Goal: Task Accomplishment & Management: Use online tool/utility

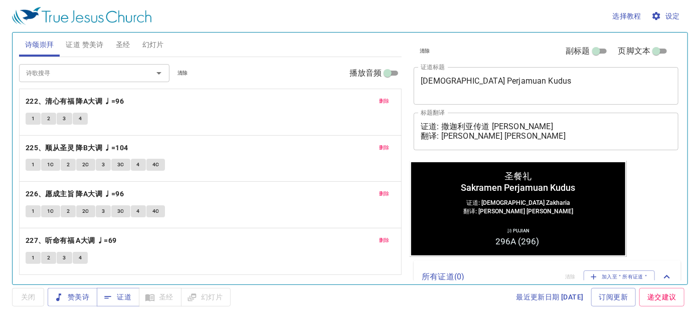
click at [387, 98] on span "删除" at bounding box center [384, 101] width 11 height 9
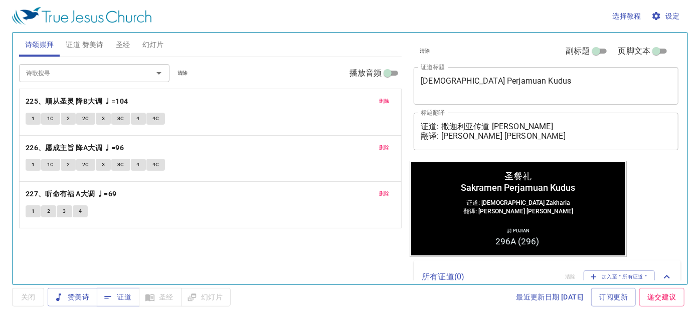
click at [387, 98] on span "删除" at bounding box center [384, 101] width 11 height 9
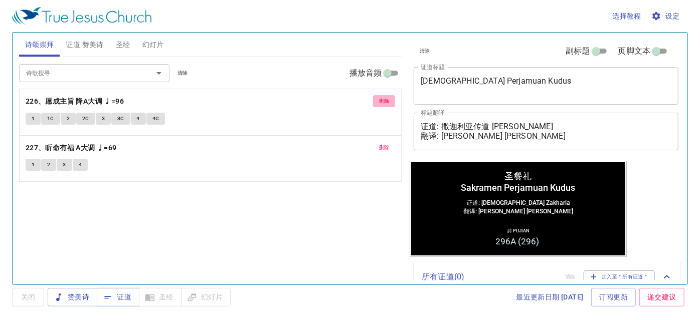
click at [388, 98] on span "删除" at bounding box center [384, 101] width 11 height 9
click at [388, 143] on span "删除" at bounding box center [384, 147] width 11 height 9
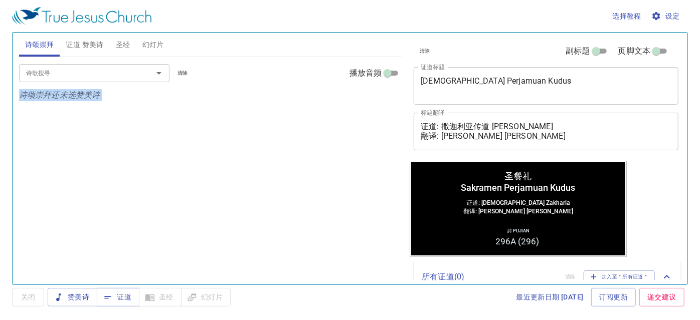
click at [388, 98] on p "诗颂崇拜还未选赞美诗" at bounding box center [210, 95] width 383 height 12
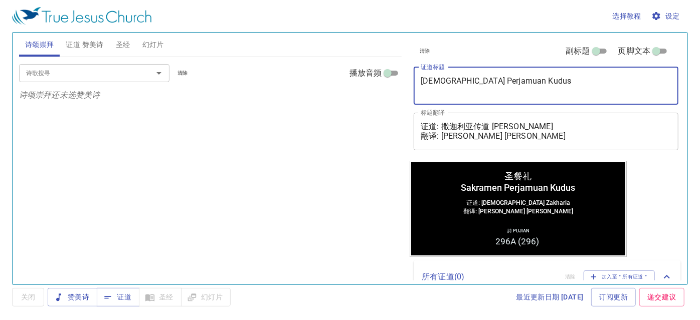
drag, startPoint x: 521, startPoint y: 87, endPoint x: 388, endPoint y: 84, distance: 132.8
click at [388, 84] on div "诗颂崇拜 证道 赞美诗 圣经 幻灯片 诗歌搜寻 诗歌搜寻 清除 播放音频 诗颂崇拜还未选赞美诗 诗歌搜寻 诗歌搜寻 清除 播放音频 删除 296 (A)、纪念…" at bounding box center [350, 155] width 670 height 252
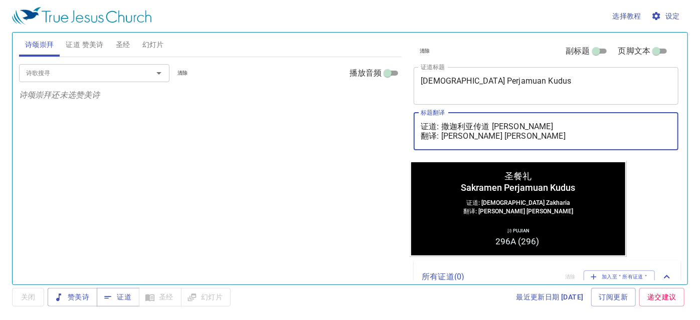
click at [564, 125] on textarea "证道: 撒迦利亚传道 Pendeta Zakharia 翻译: 杨仁昱姊妹 Saudari Amelynda Yong" at bounding box center [545, 131] width 251 height 19
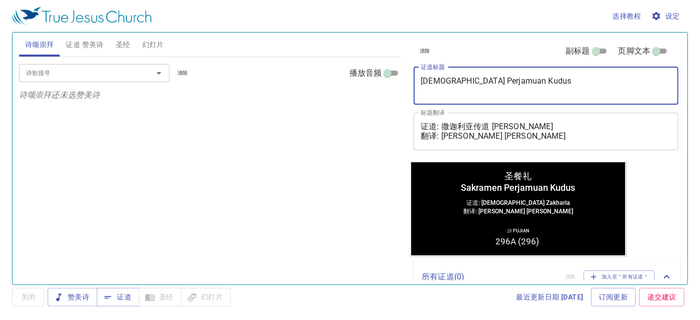
drag, startPoint x: 549, startPoint y: 93, endPoint x: 374, endPoint y: 79, distance: 175.5
click at [374, 79] on div "诗颂崇拜 证道 赞美诗 圣经 幻灯片 诗歌搜寻 诗歌搜寻 清除 播放音频 诗颂崇拜还未选赞美诗 诗歌搜寻 诗歌搜寻 清除 播放音频 删除 296 (A)、纪念…" at bounding box center [350, 155] width 670 height 252
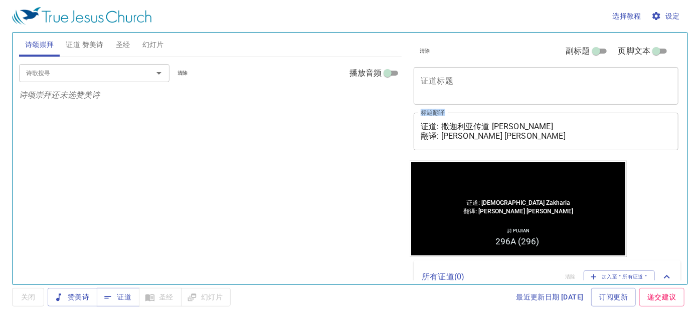
drag, startPoint x: 565, startPoint y: 120, endPoint x: 409, endPoint y: 122, distance: 156.4
click at [409, 122] on div "清除 副标题 页脚文本 证道标题 x 证道标题 标题翻译 证道: 撒迦利亚传道 Pendeta Zakharia 翻译: 杨仁昱姊妹 Saudari Amel…" at bounding box center [544, 155] width 279 height 252
click at [577, 130] on textarea "证道: 撒迦利亚传道 Pendeta Zakharia 翻译: 杨仁昱姊妹 Saudari Amelynda Yong" at bounding box center [545, 131] width 251 height 19
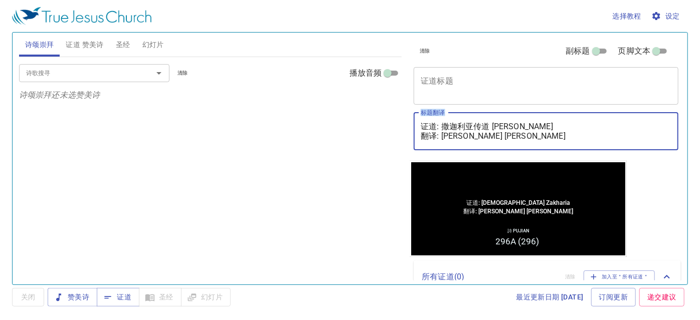
click at [578, 128] on textarea "证道: 撒迦利亚传道 Pendeta Zakharia 翻译: 杨仁昱姊妹 Saudari Amelynda Yong" at bounding box center [545, 131] width 251 height 19
drag, startPoint x: 573, startPoint y: 127, endPoint x: 402, endPoint y: 126, distance: 170.9
click at [402, 126] on div "诗颂崇拜 证道 赞美诗 圣经 幻灯片 诗歌搜寻 诗歌搜寻 清除 播放音频 诗颂崇拜还未选赞美诗 诗歌搜寻 诗歌搜寻 清除 播放音频 删除 296 (A)、纪念…" at bounding box center [350, 155] width 670 height 252
click at [576, 134] on textarea "证道: 撒迦利亚传道 Pendeta Zakharia 翻译: 杨仁昱姊妹 Saudari Amelynda Yong" at bounding box center [545, 131] width 251 height 19
drag, startPoint x: 565, startPoint y: 132, endPoint x: 415, endPoint y: 121, distance: 150.3
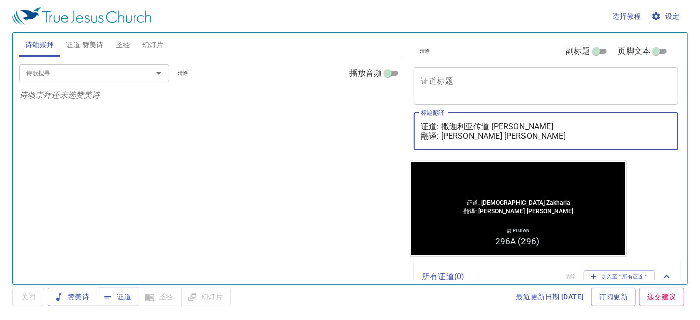
click at [415, 121] on div "证道: 撒迦利亚传道 Pendeta Zakharia 翻译: 杨仁昱姊妹 Saudari Amelynda Yong x 标题翻译" at bounding box center [545, 132] width 265 height 38
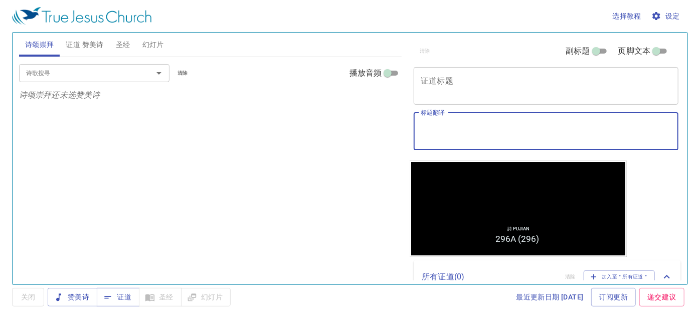
click at [88, 33] on button "证道 赞美诗" at bounding box center [85, 45] width 50 height 24
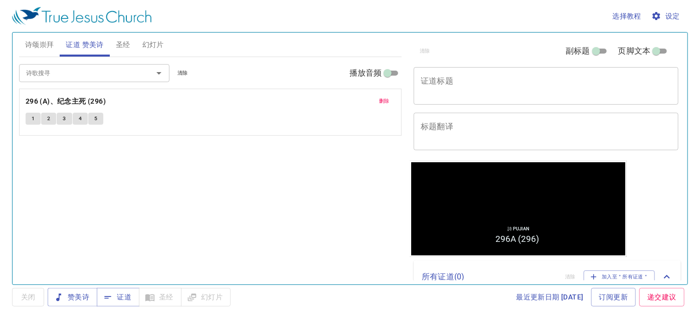
click at [383, 98] on span "删除" at bounding box center [384, 101] width 11 height 9
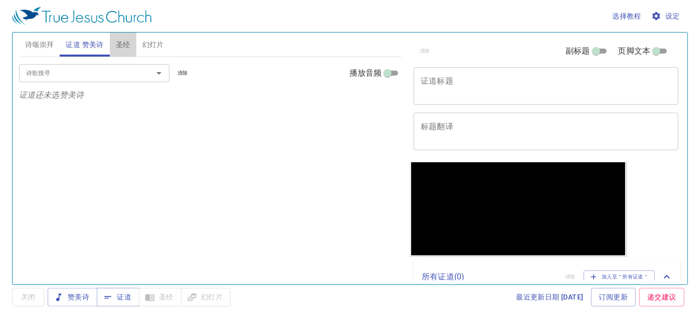
click at [131, 46] on button "圣经" at bounding box center [123, 45] width 27 height 24
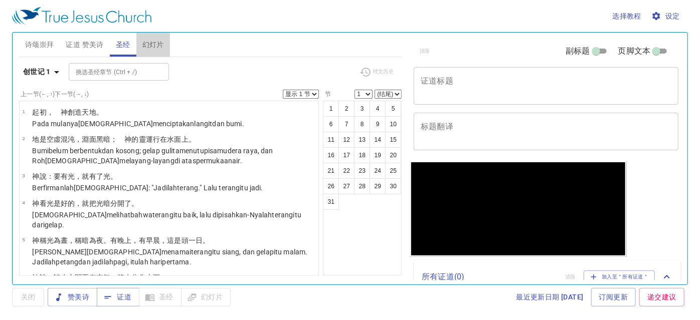
click at [157, 43] on span "幻灯片" at bounding box center [153, 45] width 22 height 13
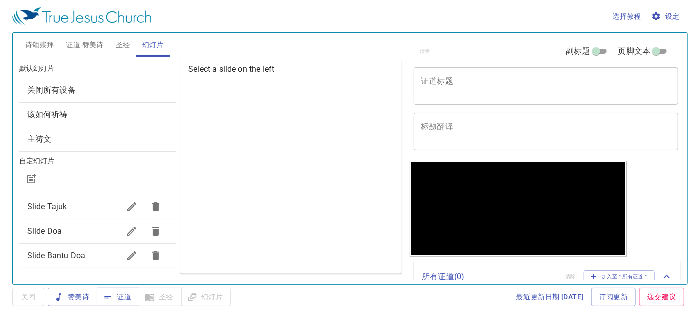
drag, startPoint x: 117, startPoint y: 39, endPoint x: 123, endPoint y: 43, distance: 6.8
click at [117, 39] on span "圣经" at bounding box center [123, 45] width 15 height 13
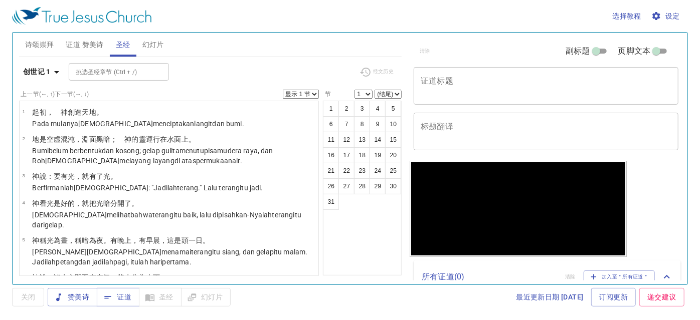
click at [89, 39] on span "证道 赞美诗" at bounding box center [85, 45] width 38 height 13
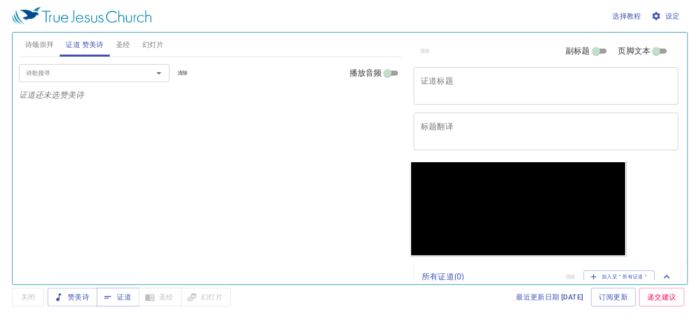
click at [505, 82] on textarea "证道标题" at bounding box center [545, 85] width 251 height 19
click at [99, 292] on button "证道" at bounding box center [118, 297] width 43 height 19
click at [457, 98] on div "x 证道标题" at bounding box center [545, 86] width 265 height 38
click at [80, 295] on span "赞美诗" at bounding box center [73, 297] width 34 height 13
click at [117, 298] on span "证道" at bounding box center [118, 297] width 27 height 13
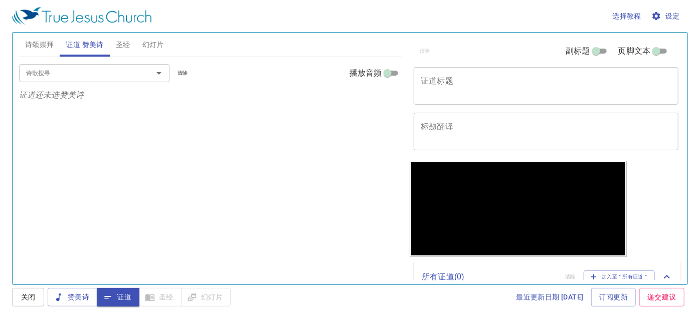
click at [181, 292] on div "赞美诗 证道 圣经 幻灯片" at bounding box center [139, 297] width 183 height 19
click at [157, 41] on span "幻灯片" at bounding box center [153, 45] width 22 height 13
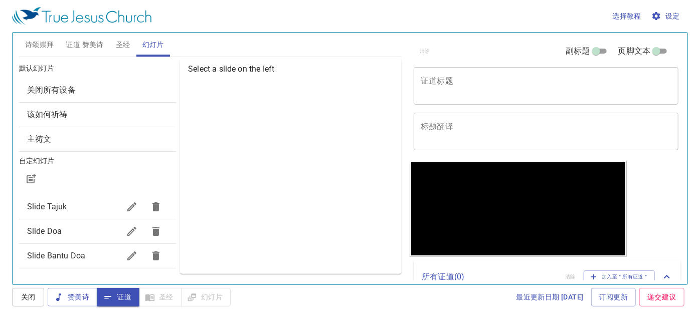
click at [93, 45] on span "证道 赞美诗" at bounding box center [85, 45] width 38 height 13
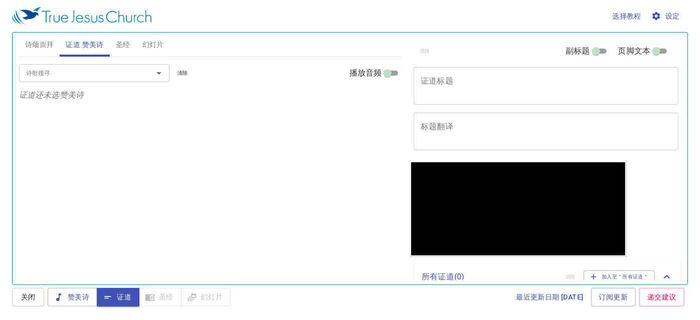
click at [238, 187] on div "诗歌搜寻 诗歌搜寻 清除 播放音频 证道还未选赞美诗" at bounding box center [210, 166] width 383 height 219
click at [471, 77] on textarea "证道标题" at bounding box center [545, 85] width 251 height 19
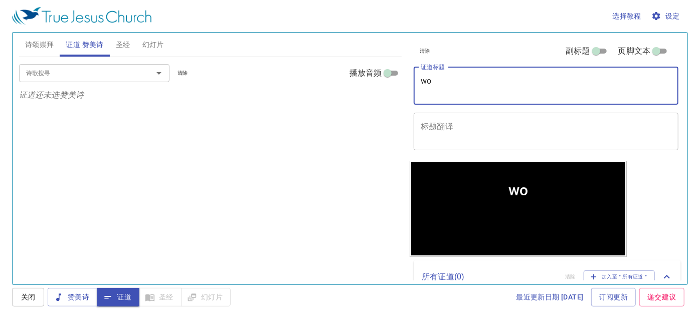
type textarea "w"
type textarea "我属我的良人"
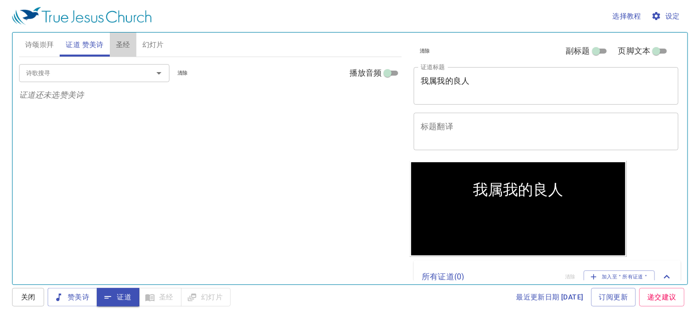
click at [124, 45] on span "圣经" at bounding box center [123, 45] width 15 height 13
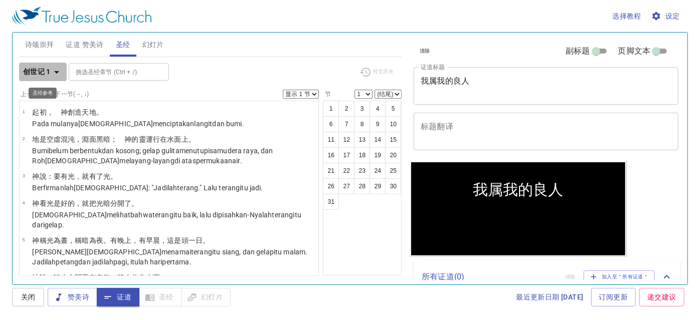
click at [30, 68] on b "创世记 1" at bounding box center [37, 72] width 28 height 13
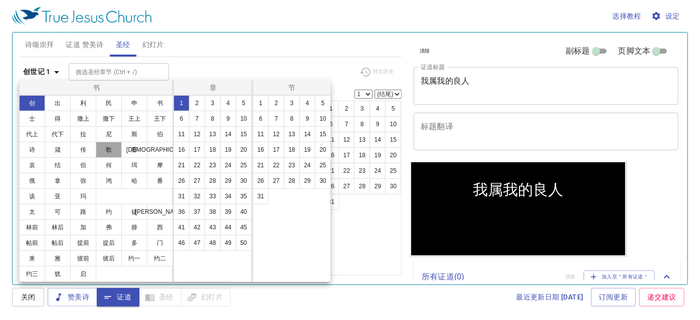
click at [115, 146] on button "歌" at bounding box center [109, 150] width 26 height 16
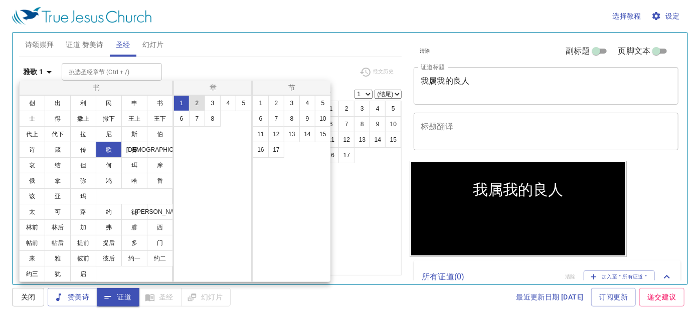
click at [195, 102] on button "2" at bounding box center [197, 103] width 16 height 16
click at [291, 101] on button "3" at bounding box center [292, 103] width 16 height 16
select select "3"
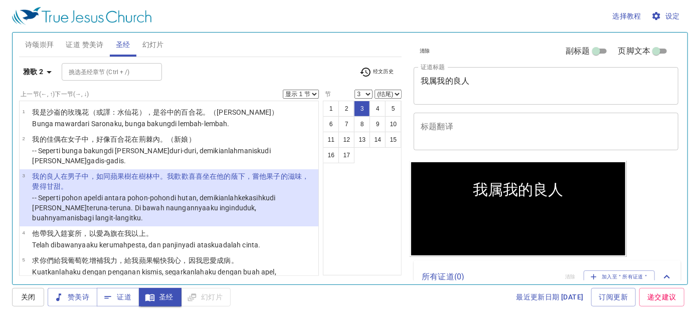
click at [425, 94] on textarea "我属我的良人" at bounding box center [545, 85] width 251 height 19
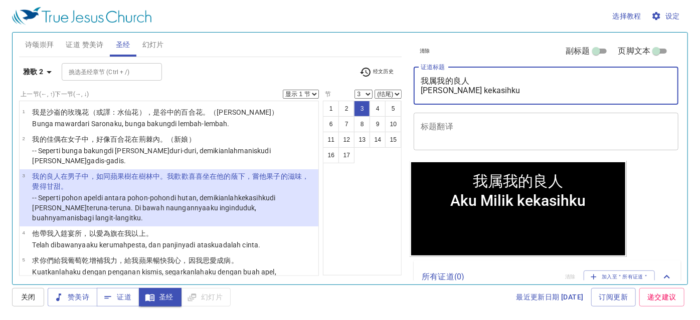
click at [459, 93] on textarea "我属我的良人 Aku Milik kekasihku" at bounding box center [545, 85] width 251 height 19
type textarea "我属我的良人 Aku Milik Kekasihku"
click at [385, 192] on div "1 2 3 4 5 6 7 8 9 10 11 12 13 14 15 16 17" at bounding box center [362, 188] width 79 height 175
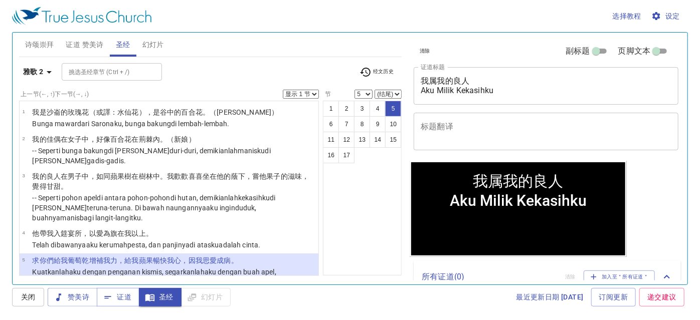
scroll to position [73, 0]
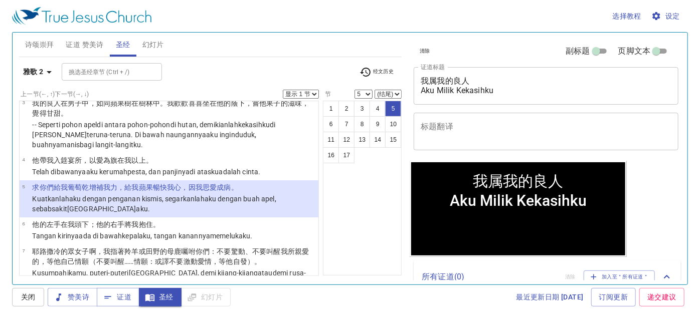
select select "6"
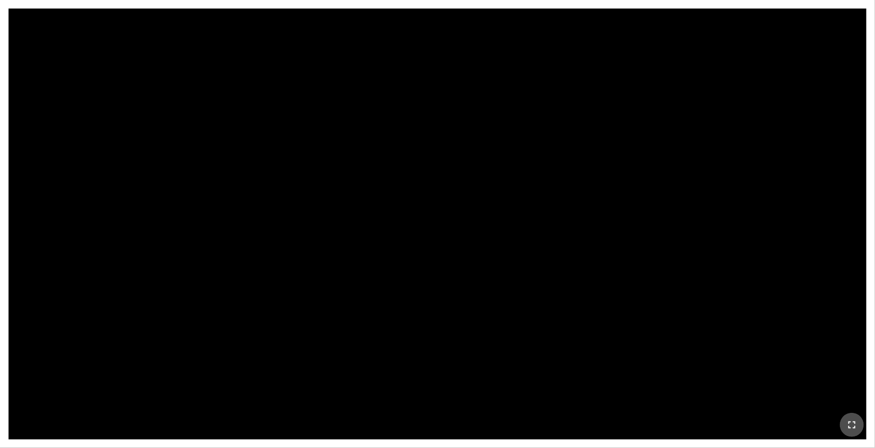
click at [693, 342] on icon "button" at bounding box center [851, 424] width 12 height 12
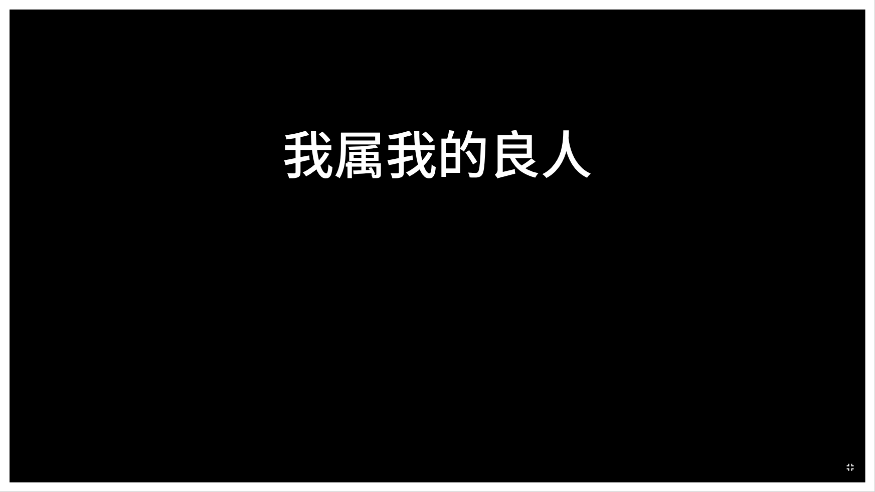
click at [435, 16] on div "我属我的良人 我属我的良人" at bounding box center [437, 246] width 855 height 473
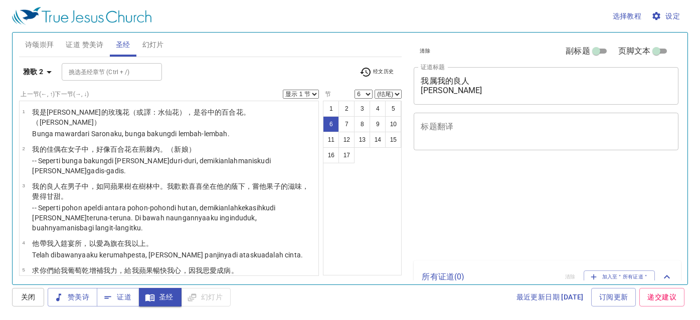
select select "6"
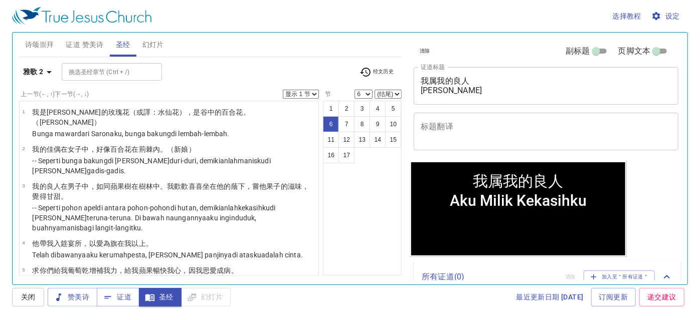
scroll to position [73, 0]
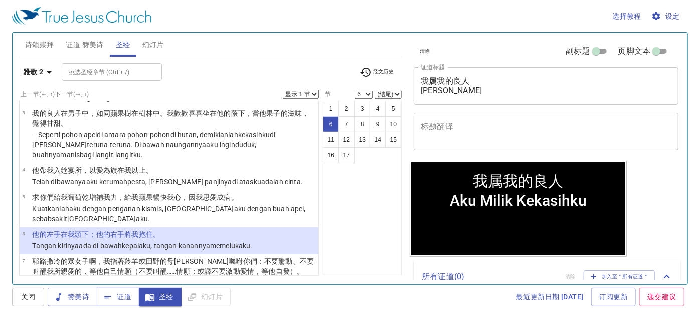
click at [480, 127] on textarea "标题翻译" at bounding box center [545, 131] width 251 height 19
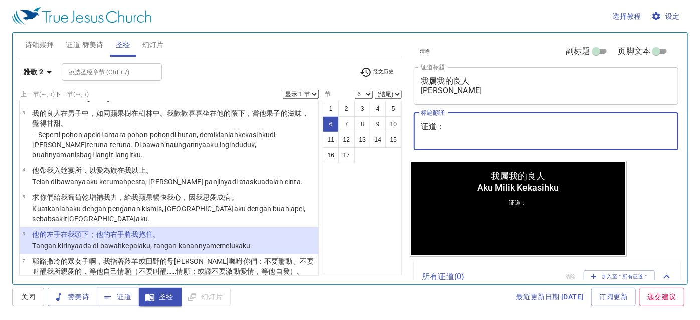
paste textarea "许彼得传道 Pendeta Peter Xu"
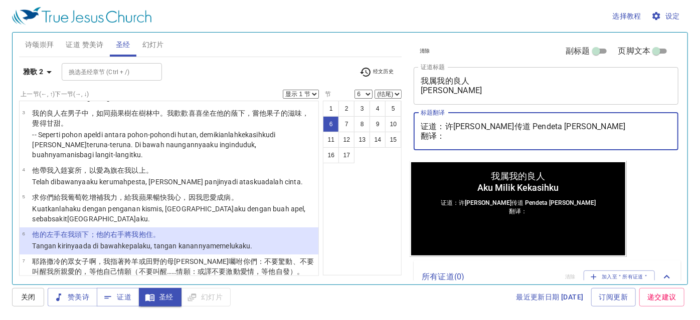
paste textarea "吴明琼姊妹 Saudari Ng Min Kiun"
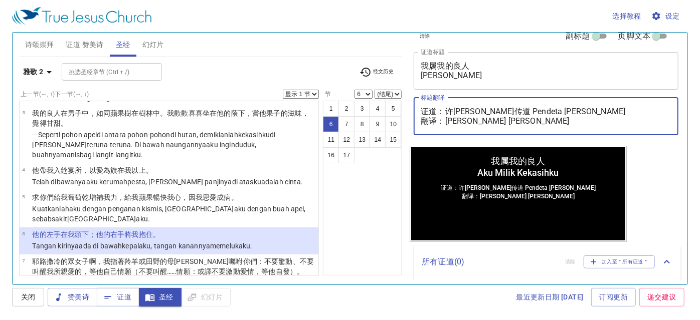
scroll to position [0, 0]
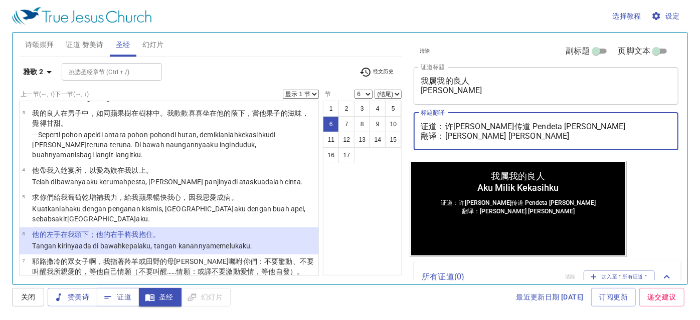
type textarea "证道：许彼得传道 Pendeta Peter Xu 翻译：吴明琼姊妹 Saudari Ng Min Kiun"
click at [89, 48] on span "证道 赞美诗" at bounding box center [85, 45] width 38 height 13
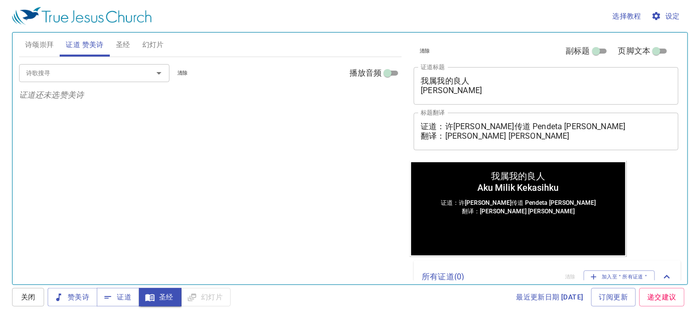
click at [92, 74] on input "诗歌搜寻" at bounding box center [79, 73] width 115 height 12
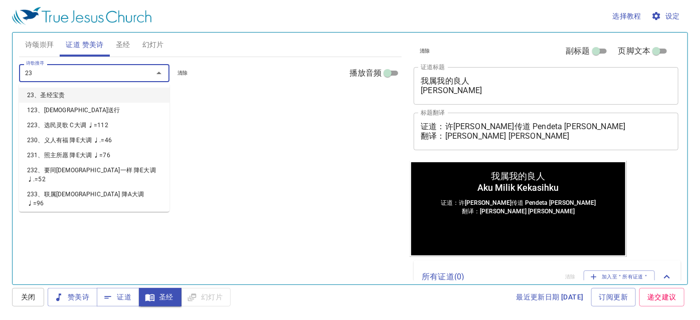
type input "236"
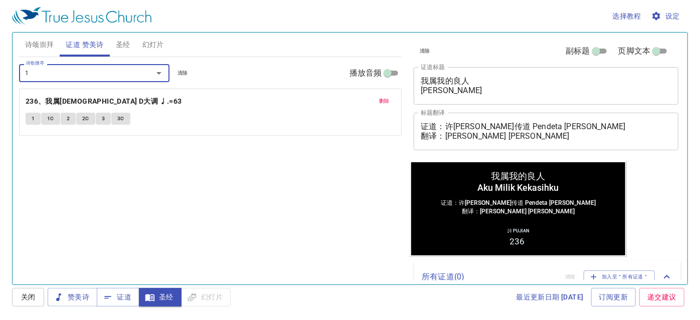
type input "12"
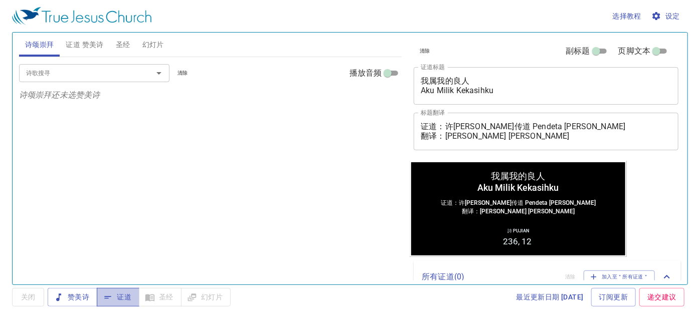
click at [120, 296] on span "证道" at bounding box center [118, 297] width 27 height 13
click at [79, 39] on span "证道 赞美诗" at bounding box center [85, 45] width 38 height 13
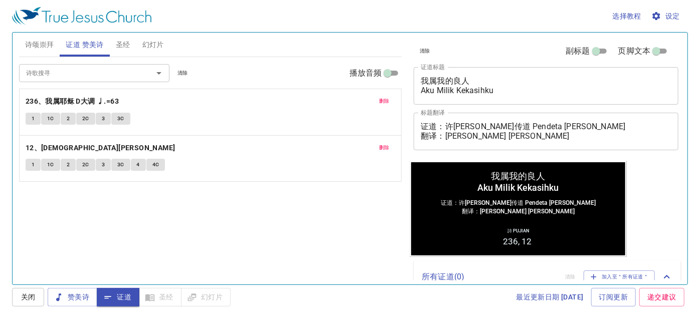
click at [153, 40] on span "幻灯片" at bounding box center [153, 45] width 22 height 13
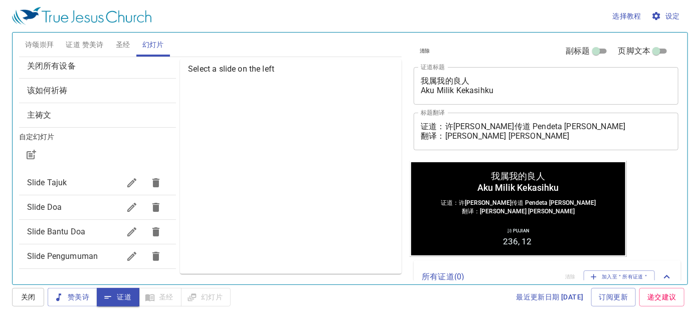
scroll to position [45, 0]
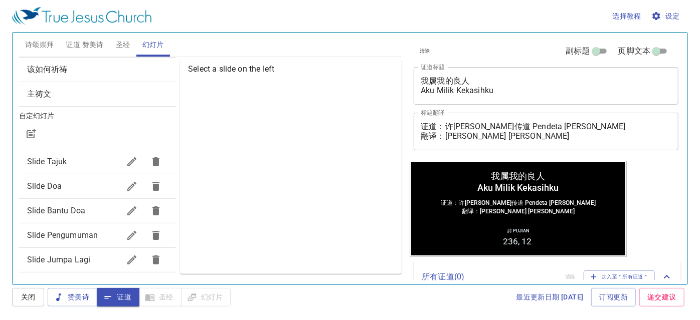
click at [62, 228] on div "Slide Pengumuman" at bounding box center [97, 236] width 157 height 24
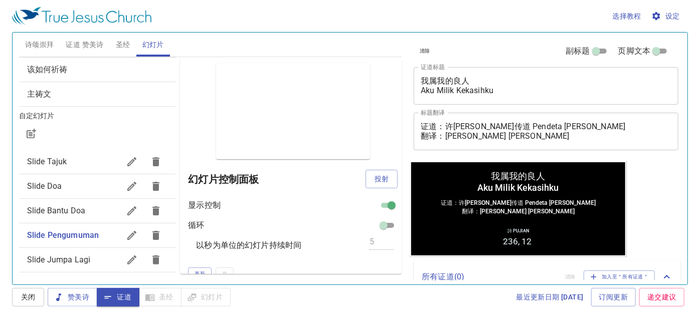
click at [74, 184] on span "Slide Doa" at bounding box center [73, 186] width 93 height 12
click at [374, 176] on span "投射" at bounding box center [381, 179] width 16 height 13
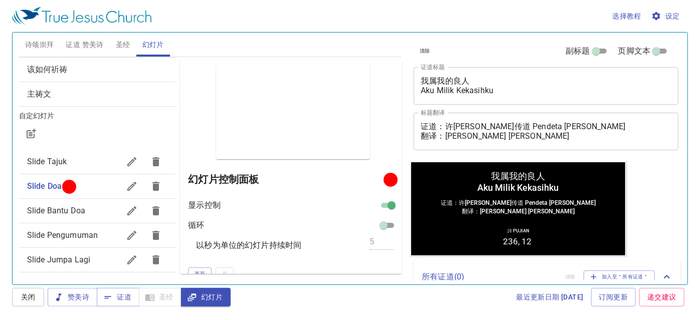
click at [26, 48] on span "诗颂崇拜" at bounding box center [39, 45] width 29 height 13
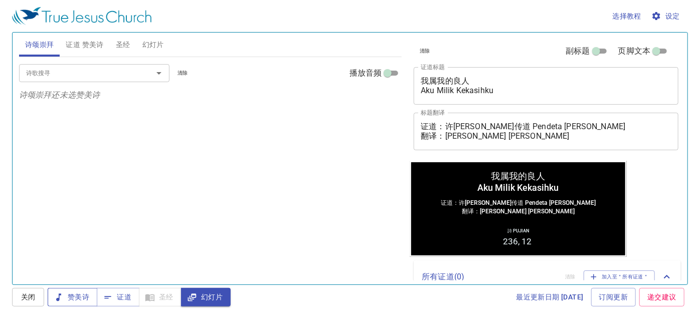
click at [81, 297] on span "赞美诗" at bounding box center [73, 297] width 34 height 13
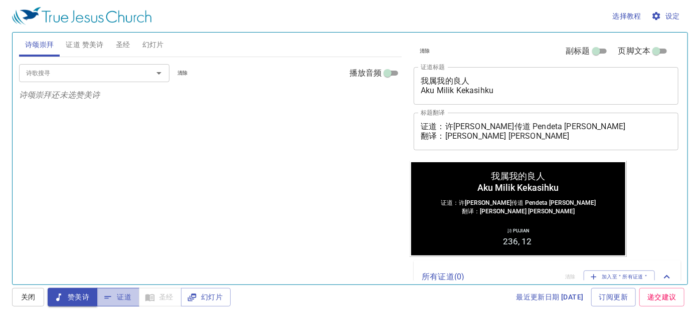
click at [111, 291] on button "证道" at bounding box center [118, 297] width 43 height 19
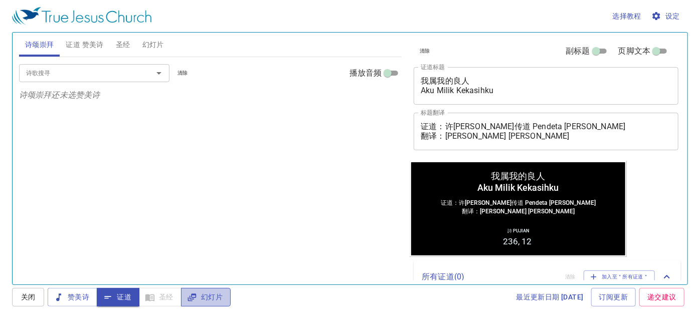
click at [191, 297] on icon "button" at bounding box center [191, 298] width 9 height 8
click at [148, 39] on span "幻灯片" at bounding box center [153, 45] width 22 height 13
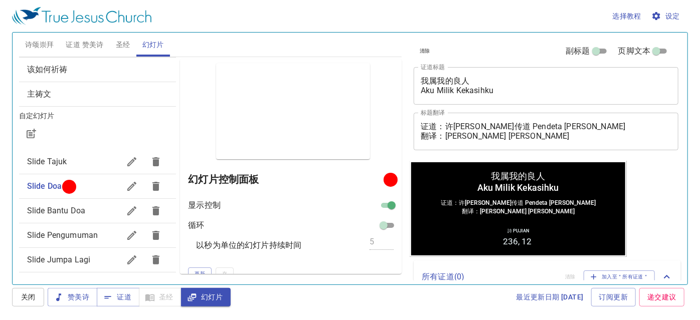
click at [97, 42] on span "证道 赞美诗" at bounding box center [85, 45] width 38 height 13
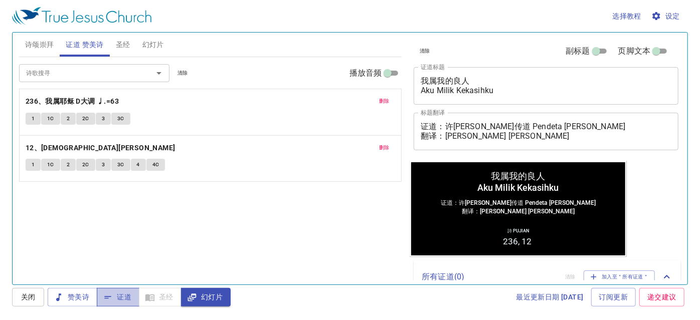
click at [120, 290] on button "证道" at bounding box center [118, 297] width 43 height 19
drag, startPoint x: 151, startPoint y: 182, endPoint x: 278, endPoint y: 234, distance: 136.9
click at [273, 228] on div "诗歌搜寻 诗歌搜寻 清除 播放音频 删除 236、我属耶稣 D大调 ♩.=63 1 1C 2 2C 3 3C 删除 12、耶稣尊名 1 1C 2 2C 3 3…" at bounding box center [210, 166] width 383 height 219
click at [84, 302] on span "赞美诗" at bounding box center [73, 297] width 34 height 13
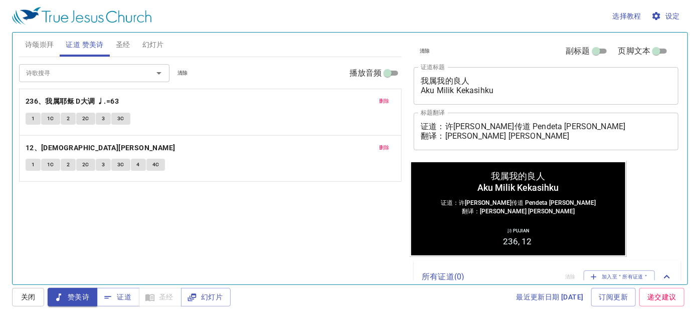
click at [49, 45] on span "诗颂崇拜" at bounding box center [39, 45] width 29 height 13
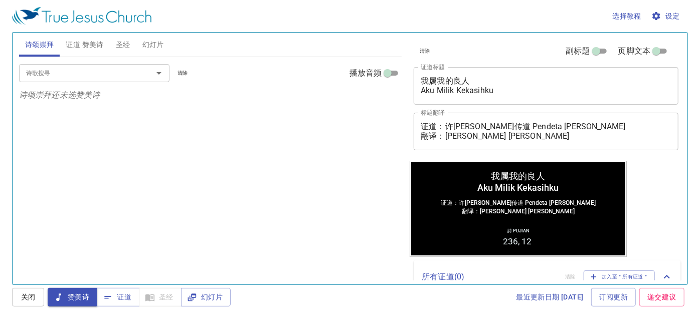
click at [61, 75] on input "诗歌搜寻" at bounding box center [79, 73] width 115 height 12
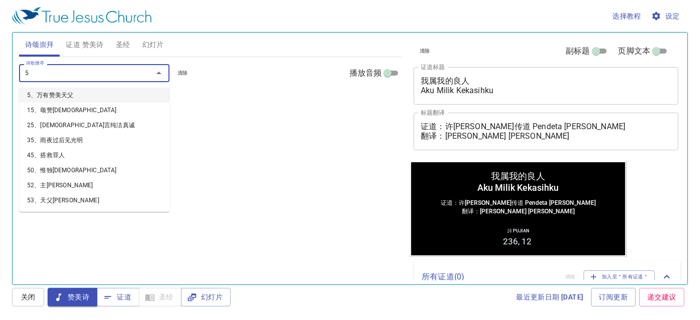
type input "58"
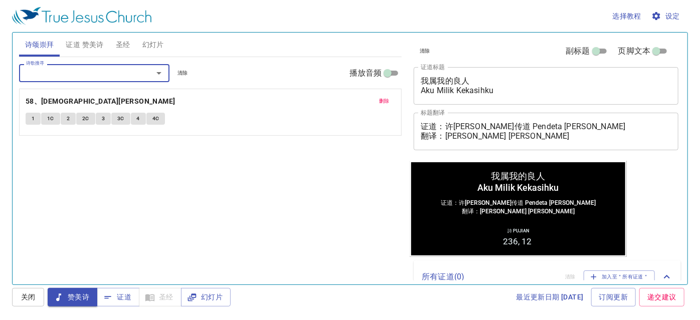
click at [383, 98] on span "删除" at bounding box center [384, 101] width 11 height 9
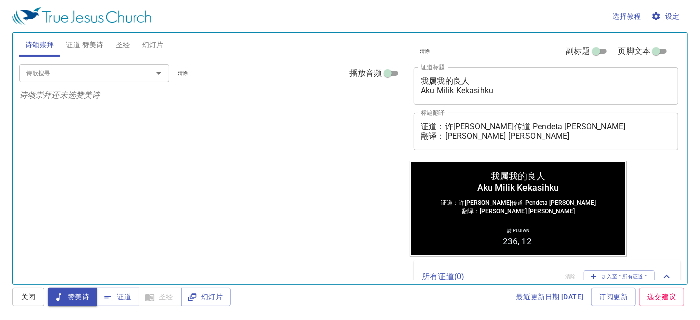
click at [113, 69] on input "诗歌搜寻" at bounding box center [79, 73] width 115 height 12
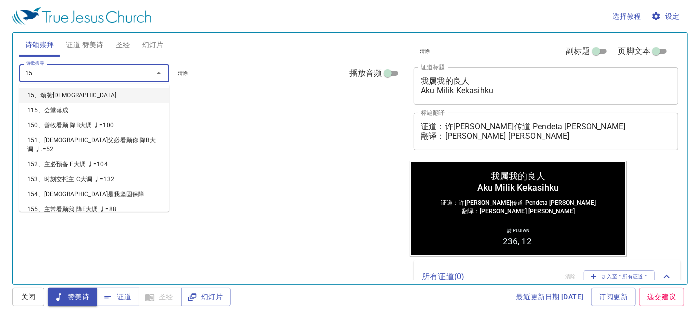
type input "158"
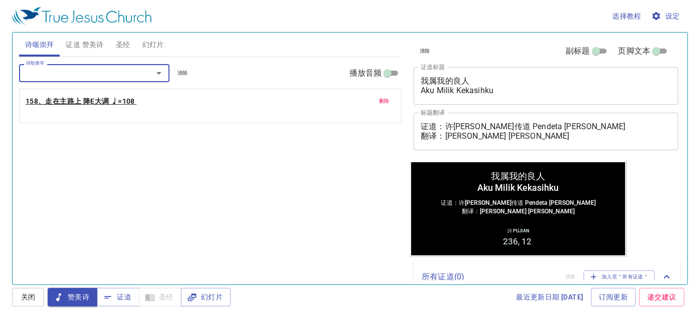
click at [57, 100] on b "158、走在主路上 降E大调 ♩=108" at bounding box center [80, 101] width 109 height 13
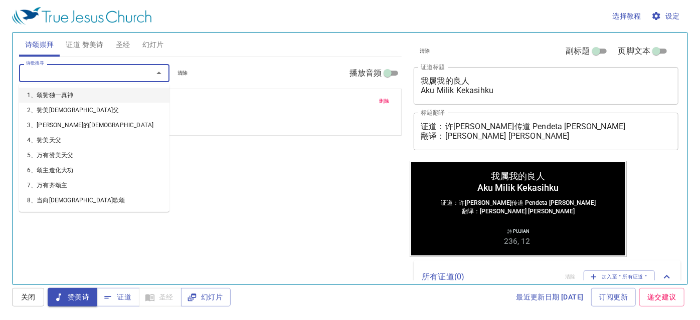
click at [50, 69] on input "诗歌搜寻" at bounding box center [79, 73] width 115 height 12
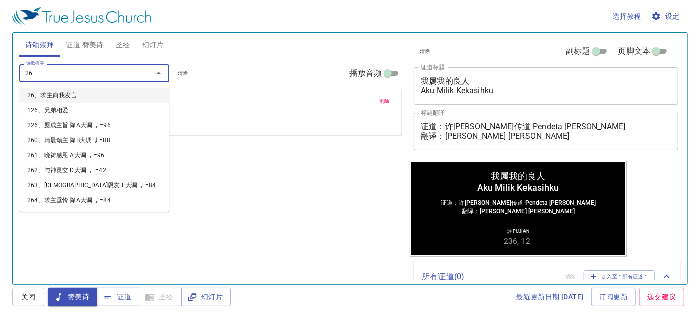
type input "263"
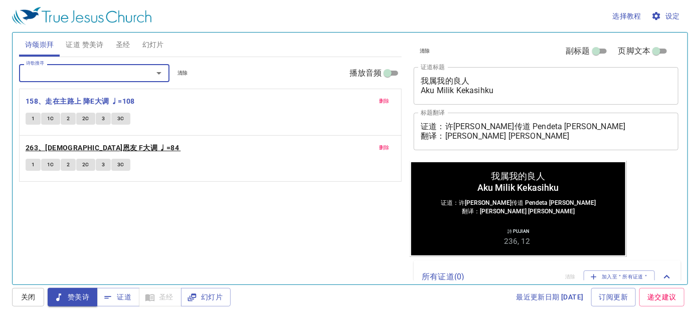
click at [61, 142] on b "263、耶稣恩友 F大调 ♩=84" at bounding box center [102, 148] width 153 height 13
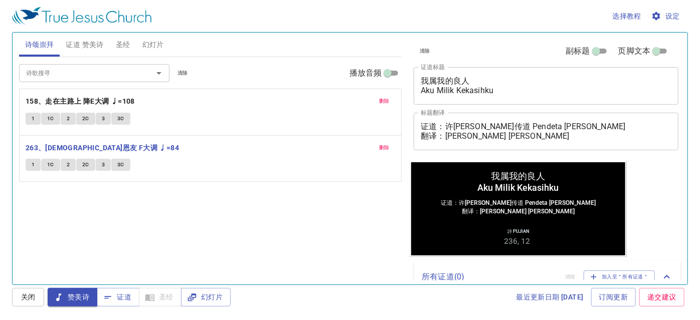
click at [74, 66] on div "诗歌搜寻" at bounding box center [94, 73] width 150 height 18
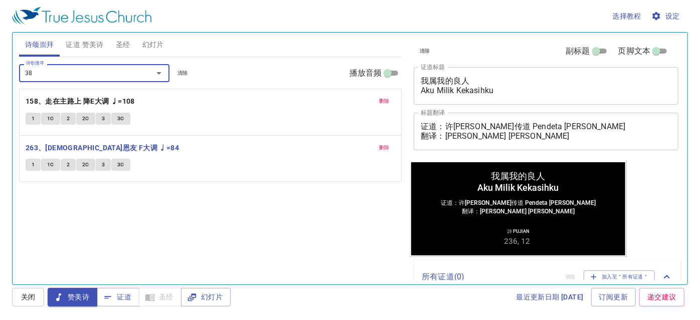
type input "388"
click at [97, 92] on li "388、靠近耶稣慈怀 降D大调 ♩=76" at bounding box center [94, 100] width 150 height 24
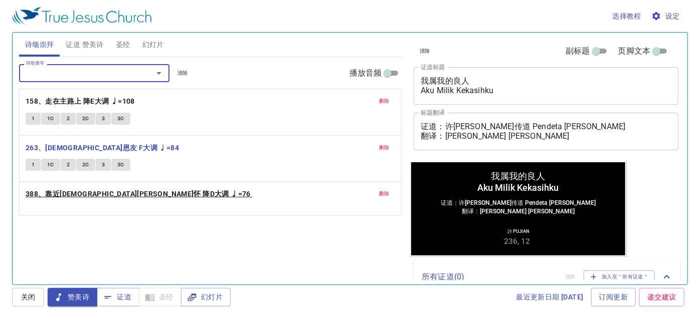
click at [75, 193] on b "388、靠近耶稣慈怀 降D大调 ♩=76" at bounding box center [138, 194] width 225 height 13
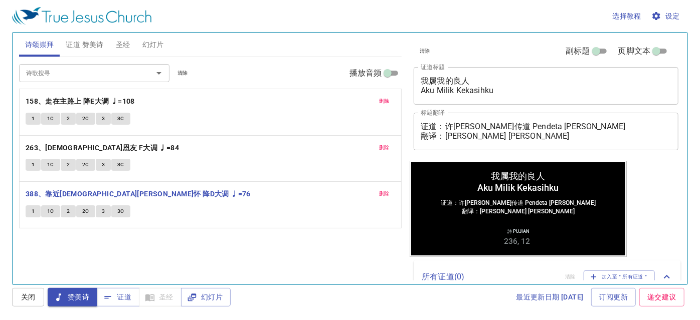
click at [113, 75] on input "诗歌搜寻" at bounding box center [79, 73] width 115 height 12
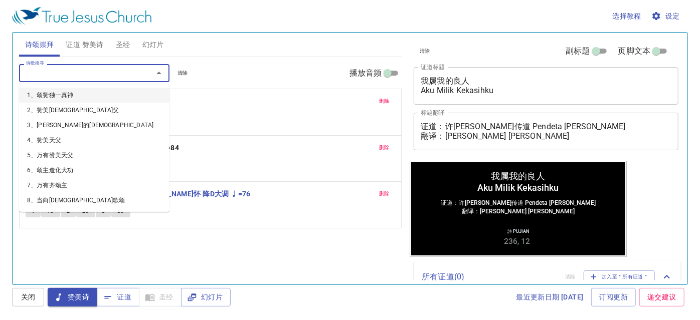
click at [111, 75] on input "诗歌搜寻" at bounding box center [79, 73] width 115 height 12
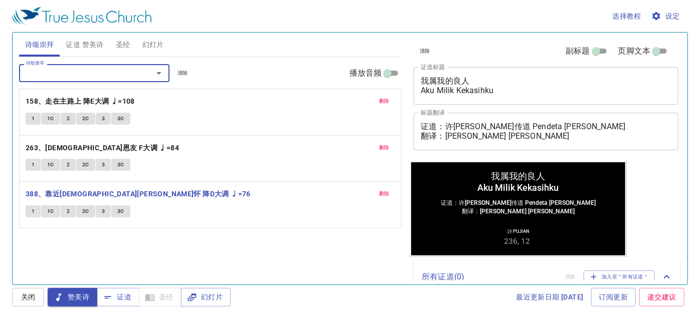
click at [111, 75] on input "诗歌搜寻" at bounding box center [79, 73] width 115 height 12
click at [99, 78] on input "诗歌搜寻" at bounding box center [79, 73] width 115 height 12
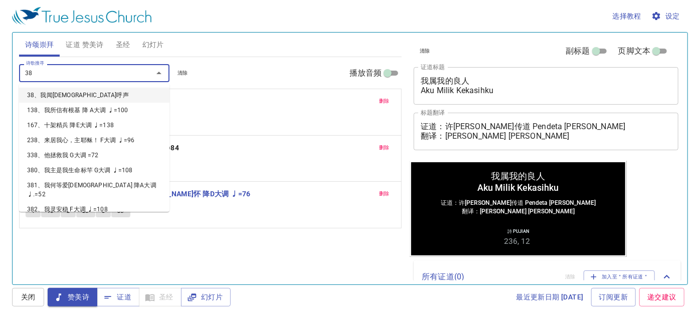
type input "389"
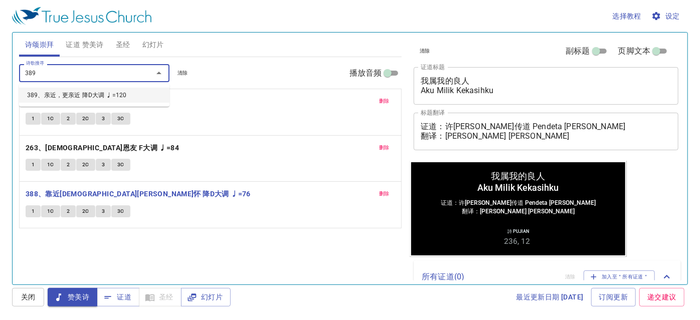
click at [89, 96] on li "389、亲近，更亲近 降D大调 ♩=120" at bounding box center [94, 95] width 150 height 15
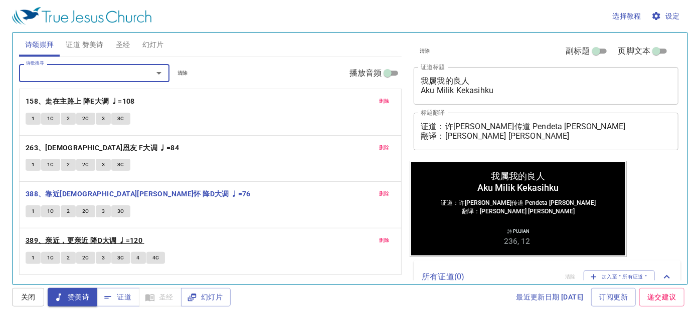
click at [75, 238] on b "389、亲近，更亲近 降D大调 ♩=120" at bounding box center [84, 241] width 117 height 13
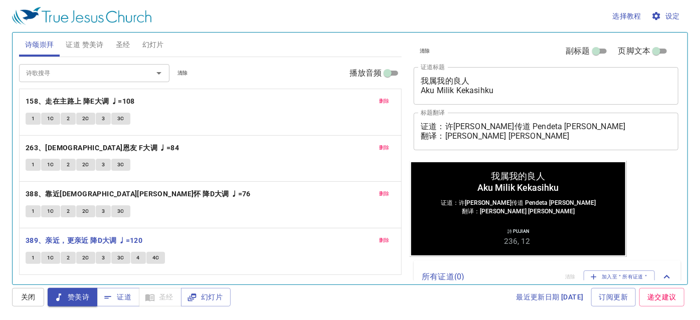
click at [156, 74] on icon "Open" at bounding box center [159, 73] width 12 height 12
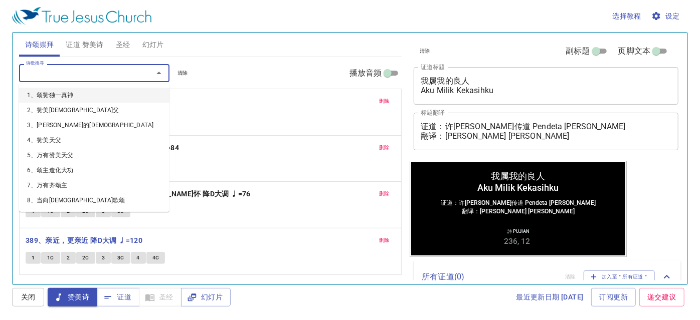
click at [162, 70] on icon "Close" at bounding box center [159, 73] width 12 height 12
drag, startPoint x: 101, startPoint y: 74, endPoint x: 84, endPoint y: 74, distance: 17.5
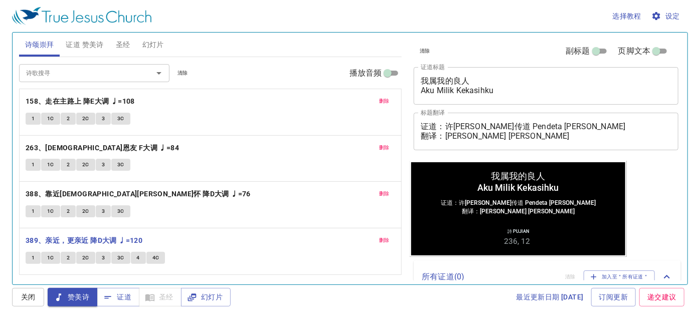
drag, startPoint x: 84, startPoint y: 74, endPoint x: 192, endPoint y: 41, distance: 113.3
click at [192, 41] on div "诗颂崇拜 证道 赞美诗 圣经 幻灯片" at bounding box center [210, 45] width 383 height 24
drag, startPoint x: 208, startPoint y: 241, endPoint x: 204, endPoint y: 246, distance: 6.4
click at [204, 229] on div "删除 158、走在主路上 降E大调 ♩=108 1 1C 2 2C 3 3C 删除 263、耶稣恩友 F大调 ♩=84 1 1C 2 2C 3 3C 删除 3…" at bounding box center [210, 204] width 383 height 47
drag, startPoint x: 398, startPoint y: 303, endPoint x: 378, endPoint y: 300, distance: 20.7
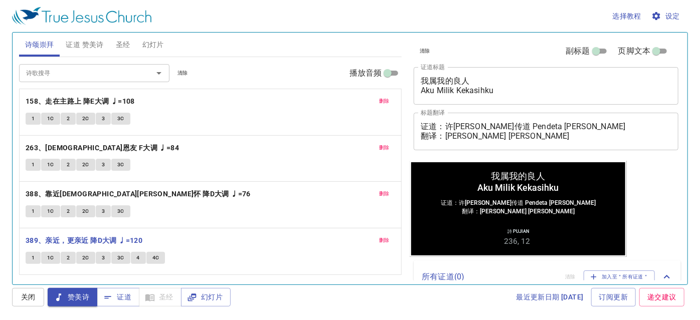
click at [378, 300] on div "最近更新日期 2025/7/2 订阅更新 递交建议" at bounding box center [461, 297] width 454 height 19
click at [121, 302] on span "证道" at bounding box center [118, 297] width 27 height 13
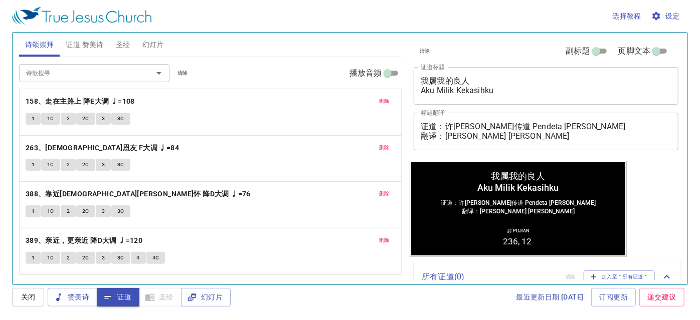
click at [377, 104] on button "删除" at bounding box center [384, 101] width 23 height 12
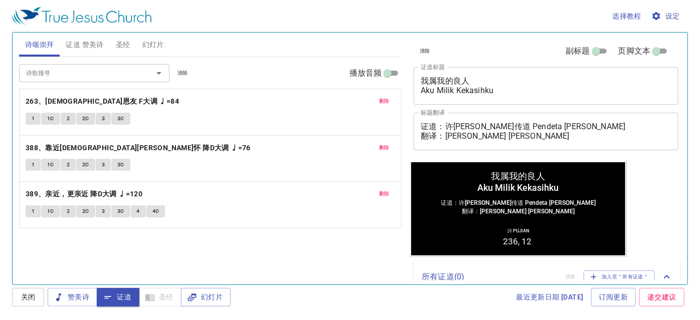
click at [377, 104] on button "删除" at bounding box center [384, 101] width 23 height 12
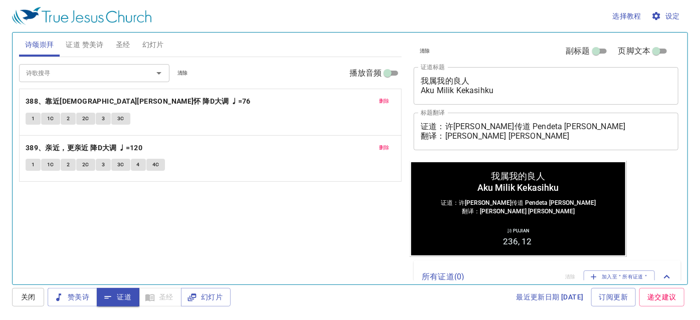
click at [377, 104] on button "删除" at bounding box center [384, 101] width 23 height 12
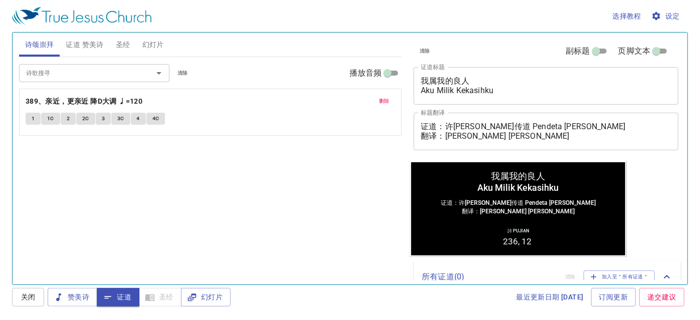
click at [378, 104] on button "删除" at bounding box center [384, 101] width 23 height 12
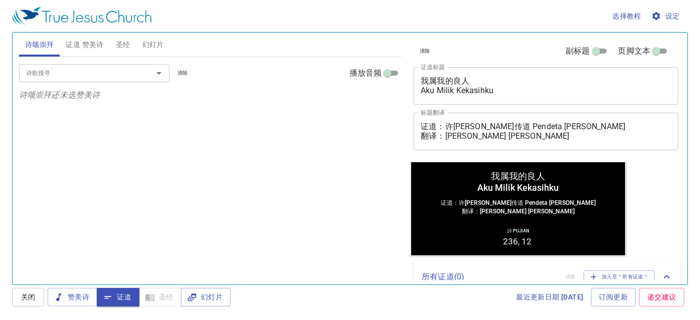
click at [73, 49] on span "证道 赞美诗" at bounding box center [85, 45] width 38 height 13
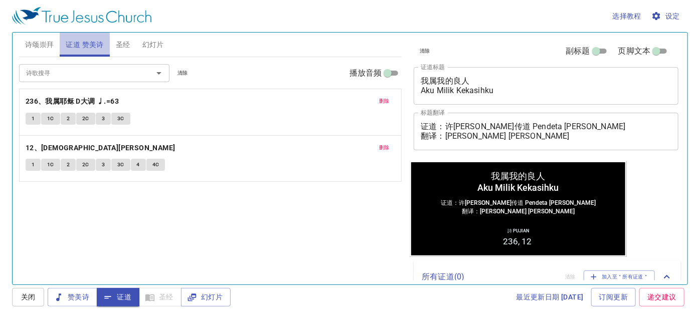
click at [95, 47] on span "证道 赞美诗" at bounding box center [85, 45] width 38 height 13
click at [94, 44] on span "证道 赞美诗" at bounding box center [85, 45] width 38 height 13
click at [92, 44] on span "证道 赞美诗" at bounding box center [85, 45] width 38 height 13
click at [49, 46] on span "诗颂崇拜" at bounding box center [39, 45] width 29 height 13
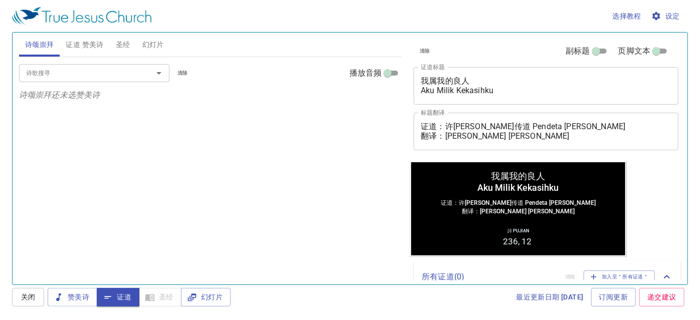
click at [89, 38] on button "证道 赞美诗" at bounding box center [85, 45] width 50 height 24
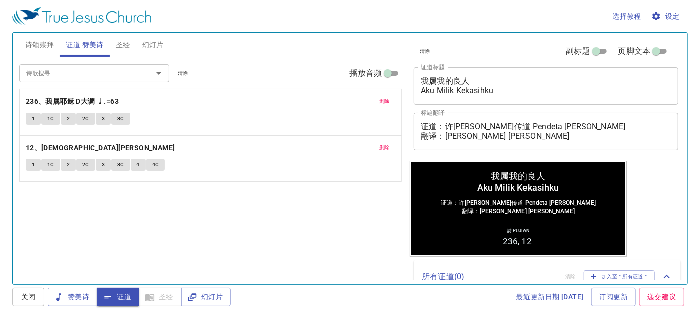
click at [67, 46] on span "证道 赞美诗" at bounding box center [85, 45] width 38 height 13
click at [46, 47] on span "诗颂崇拜" at bounding box center [39, 45] width 29 height 13
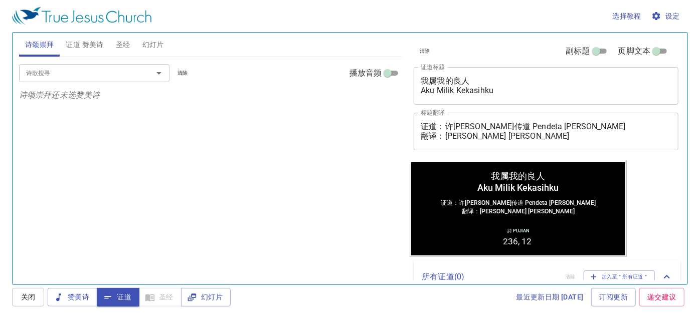
click at [77, 41] on span "证道 赞美诗" at bounding box center [85, 45] width 38 height 13
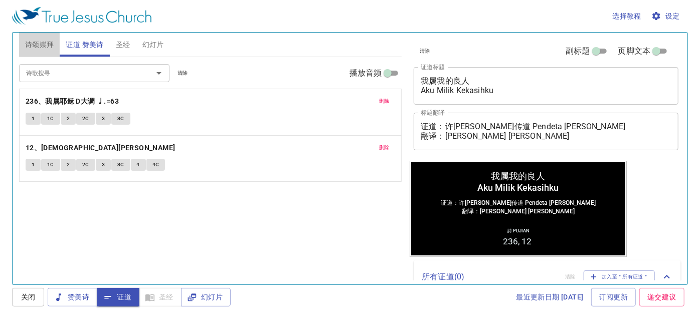
click at [38, 48] on span "诗颂崇拜" at bounding box center [39, 45] width 29 height 13
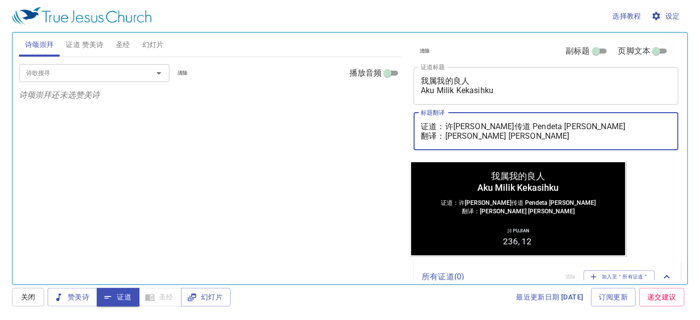
click at [558, 127] on textarea "证道：许彼得传道 Pendeta Peter Xu 翻译：吴明琼姊妹 Saudari Ng Min Kiun" at bounding box center [545, 131] width 251 height 19
type textarea "证道：许彼得传道 Pendeta [PERSON_NAME] 翻译：[PERSON_NAME] [PERSON_NAME]"
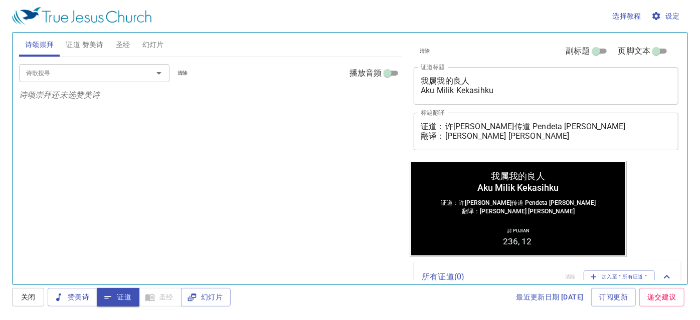
click at [347, 155] on div "诗歌搜寻 诗歌搜寻 清除 播放音频 诗颂崇拜还未选赞美诗" at bounding box center [210, 166] width 383 height 219
click at [84, 39] on span "证道 赞美诗" at bounding box center [85, 45] width 38 height 13
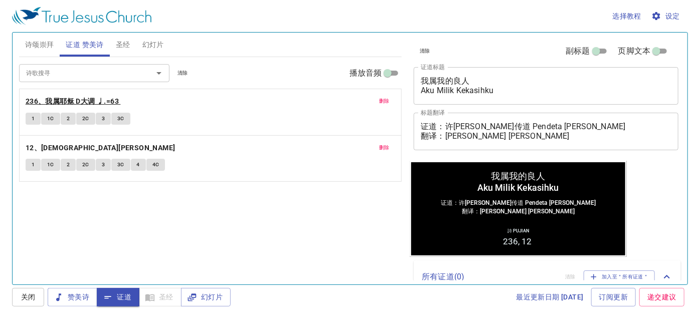
drag, startPoint x: 81, startPoint y: 97, endPoint x: 78, endPoint y: 114, distance: 17.4
click at [81, 96] on b "236、我属耶稣 D大调 ♩.=63" at bounding box center [72, 101] width 93 height 13
click at [32, 120] on span "1" at bounding box center [33, 118] width 3 height 9
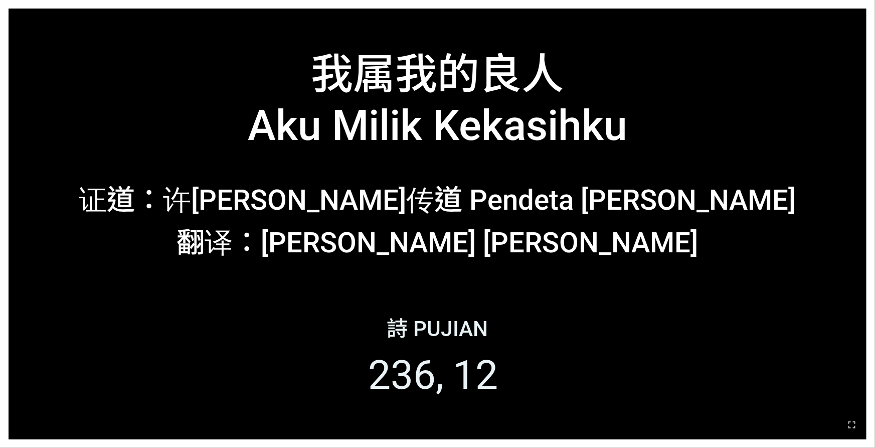
drag, startPoint x: 848, startPoint y: 418, endPoint x: 850, endPoint y: 445, distance: 26.1
click at [693, 342] on icon "button" at bounding box center [851, 424] width 12 height 12
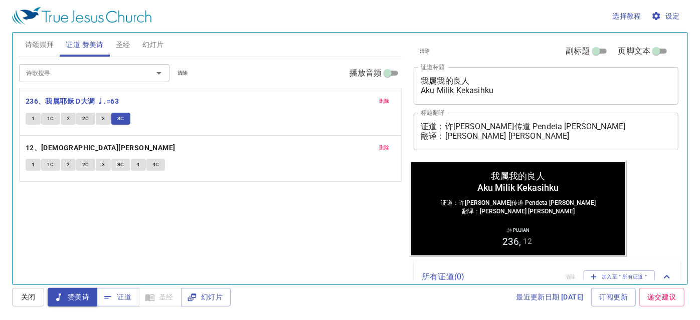
click at [147, 46] on span "幻灯片" at bounding box center [153, 45] width 22 height 13
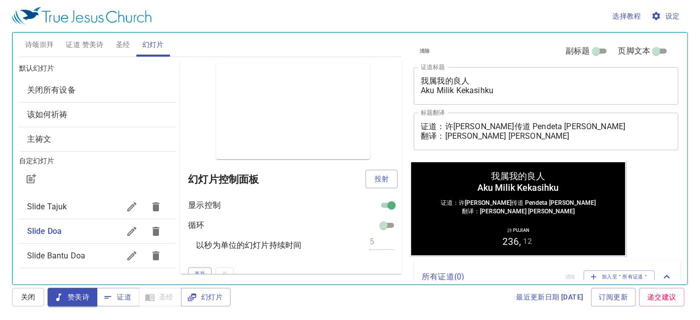
click at [54, 251] on span "Slide Bantu Doa" at bounding box center [56, 256] width 58 height 10
click at [62, 222] on div "Slide Doa" at bounding box center [97, 232] width 157 height 24
click at [375, 176] on span "投射" at bounding box center [381, 179] width 16 height 13
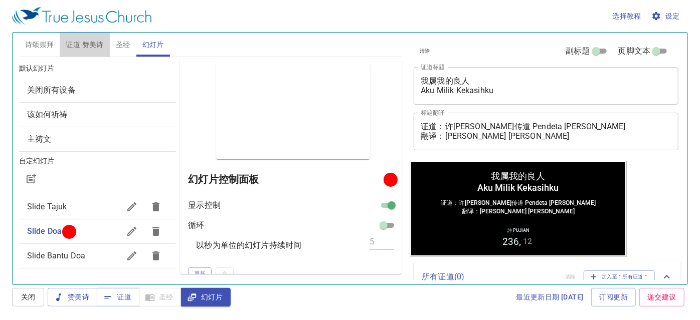
click at [83, 37] on button "证道 赞美诗" at bounding box center [85, 45] width 50 height 24
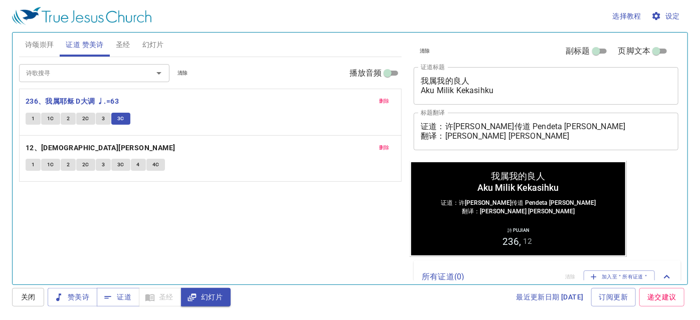
click at [158, 41] on span "幻灯片" at bounding box center [153, 45] width 22 height 13
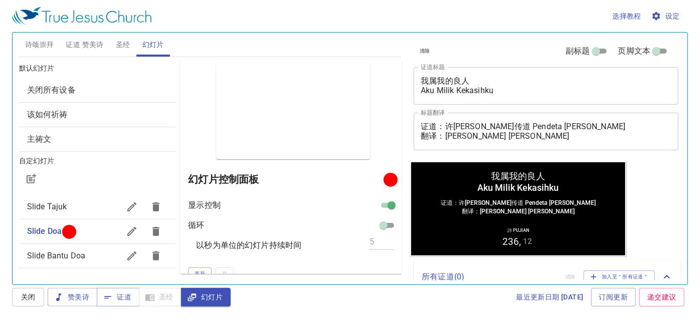
click at [99, 42] on span "证道 赞美诗" at bounding box center [85, 45] width 38 height 13
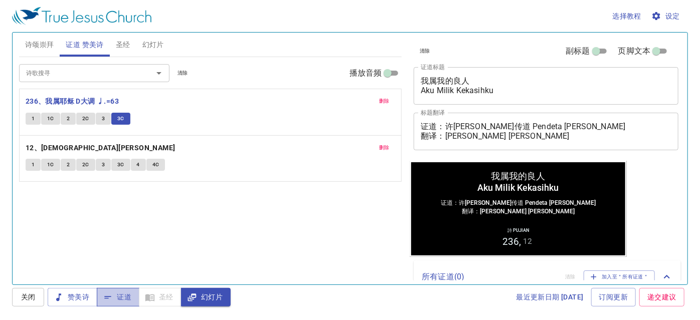
click at [112, 299] on span "证道" at bounding box center [118, 297] width 27 height 13
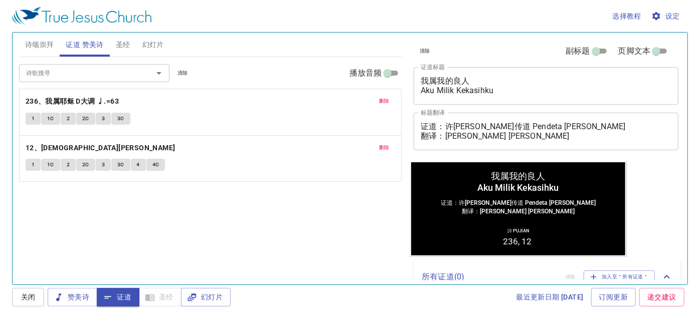
click at [116, 47] on span "圣经" at bounding box center [123, 45] width 15 height 13
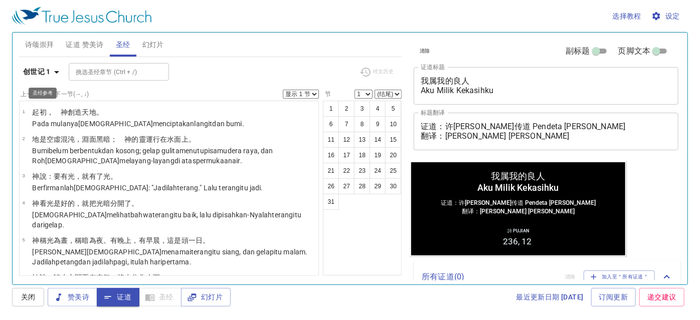
click at [20, 69] on button "创世记 1" at bounding box center [43, 72] width 48 height 19
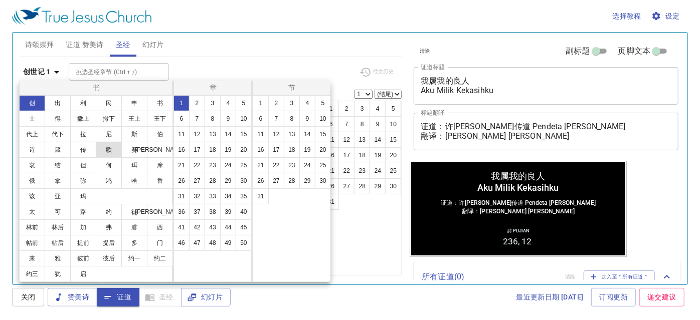
click at [115, 148] on button "歌" at bounding box center [109, 150] width 26 height 16
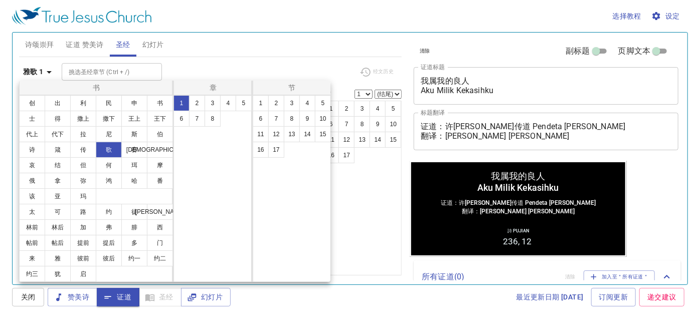
click at [329, 182] on div "1 2 3 4 5 6 7 8 9 10 11 12 13 14 15 16 17" at bounding box center [292, 188] width 79 height 187
click at [339, 190] on div at bounding box center [350, 160] width 700 height 320
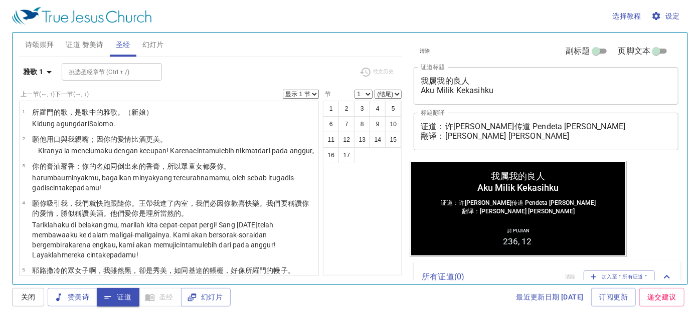
click at [47, 72] on icon "button" at bounding box center [49, 72] width 12 height 12
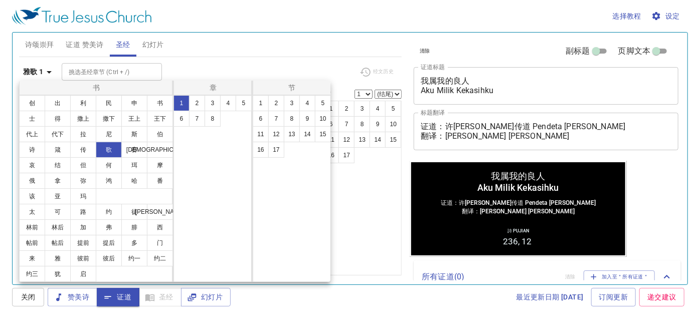
click at [219, 156] on div "1 2 3 4 5 6 7 8" at bounding box center [212, 188] width 79 height 187
click at [226, 177] on div "1 2 3 4 5 6 7 8" at bounding box center [212, 188] width 79 height 187
click at [368, 239] on div at bounding box center [350, 160] width 700 height 320
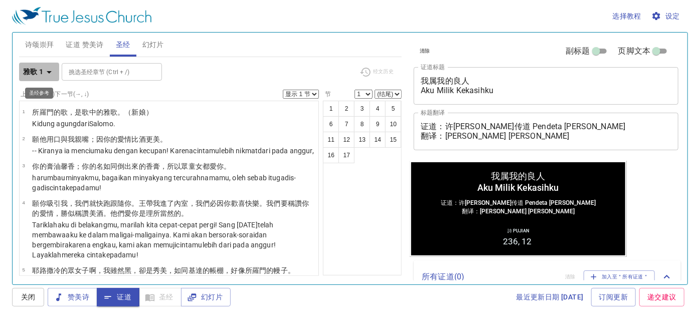
click at [53, 75] on icon "button" at bounding box center [49, 72] width 12 height 12
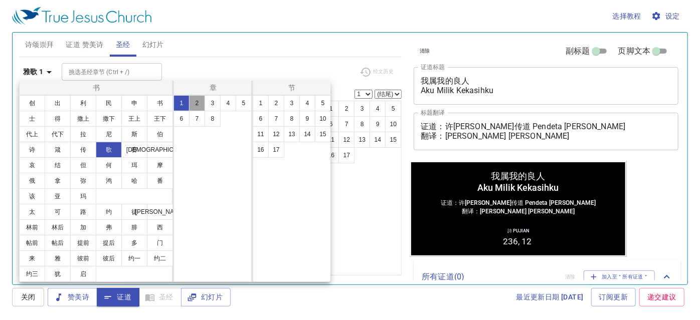
click at [192, 105] on button "2" at bounding box center [197, 103] width 16 height 16
click at [378, 239] on div at bounding box center [350, 160] width 700 height 320
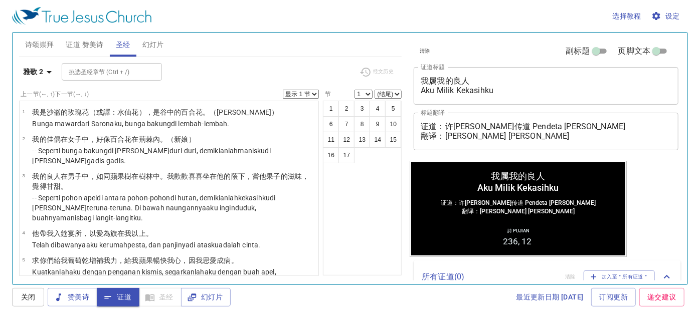
click at [45, 74] on icon "button" at bounding box center [49, 72] width 12 height 12
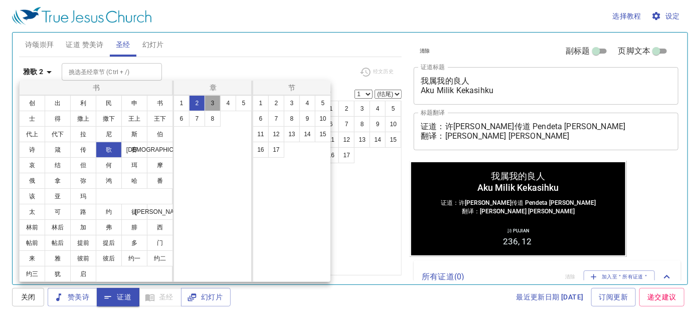
click at [211, 96] on button "3" at bounding box center [212, 103] width 16 height 16
click at [352, 205] on div at bounding box center [350, 160] width 700 height 320
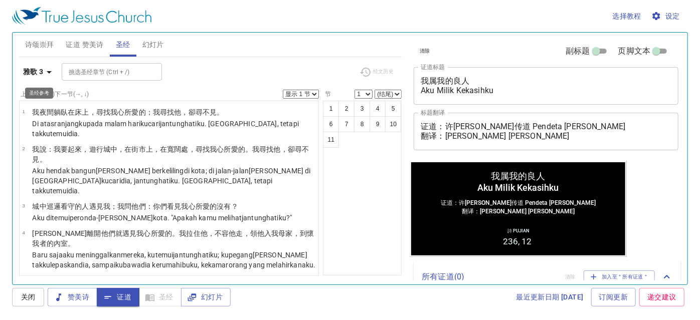
click at [54, 74] on icon "button" at bounding box center [49, 72] width 12 height 12
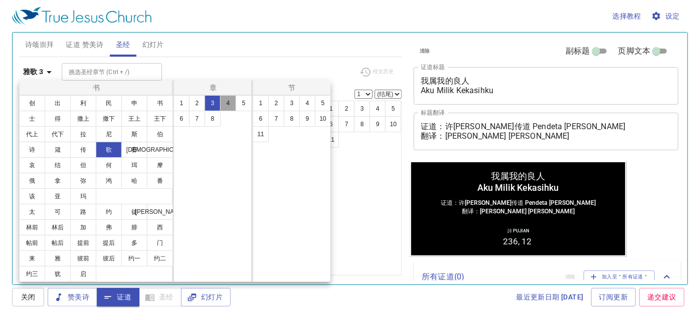
click at [221, 99] on button "4" at bounding box center [228, 103] width 16 height 16
click at [268, 65] on div at bounding box center [350, 160] width 700 height 320
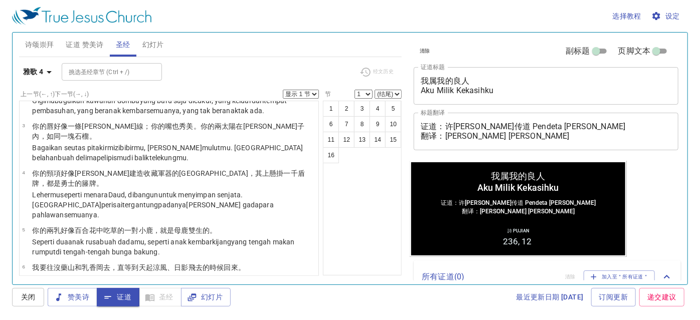
scroll to position [182, 0]
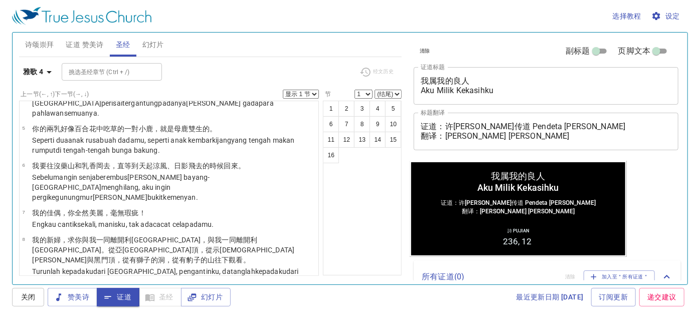
drag, startPoint x: 169, startPoint y: 166, endPoint x: 374, endPoint y: 198, distance: 207.5
click at [374, 198] on div "1 2 3 4 5 6 7 8 9 10 11 12 13 14 15 16" at bounding box center [362, 188] width 79 height 175
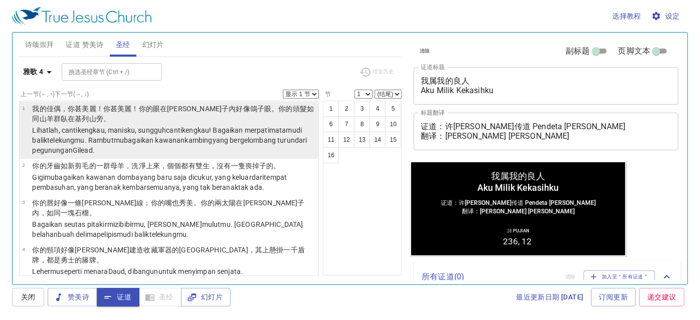
scroll to position [0, 0]
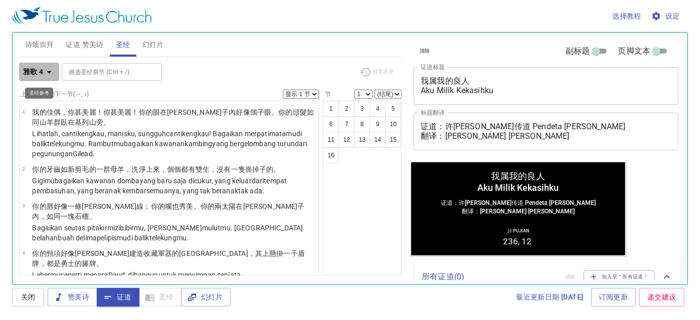
click at [37, 77] on b "雅歌 4" at bounding box center [33, 72] width 21 height 13
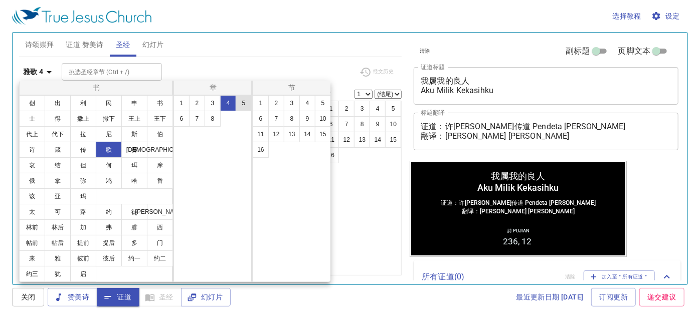
click at [239, 106] on button "5" at bounding box center [244, 103] width 16 height 16
click at [336, 169] on div at bounding box center [350, 160] width 700 height 320
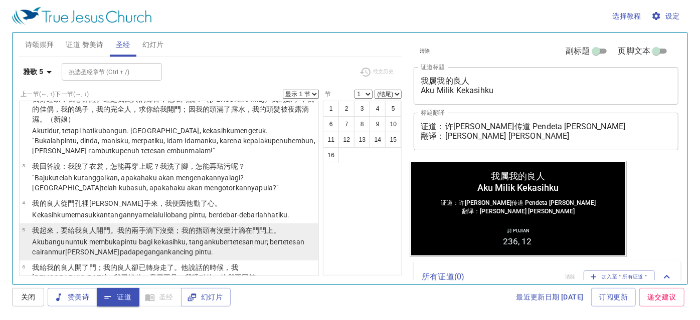
scroll to position [228, 0]
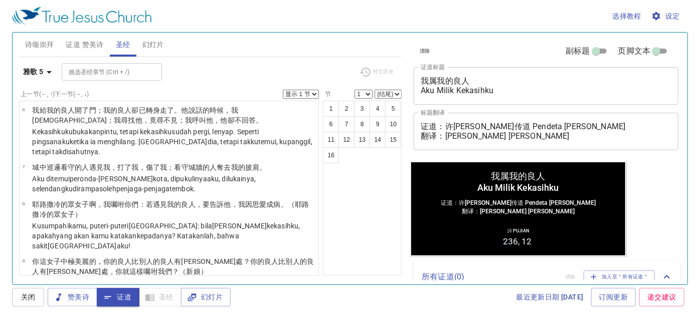
drag, startPoint x: 266, startPoint y: 184, endPoint x: 338, endPoint y: 213, distance: 78.0
click at [338, 213] on div "1 2 3 4 5 6 7 8 9 10 11 12 13 14 15 16" at bounding box center [362, 188] width 79 height 175
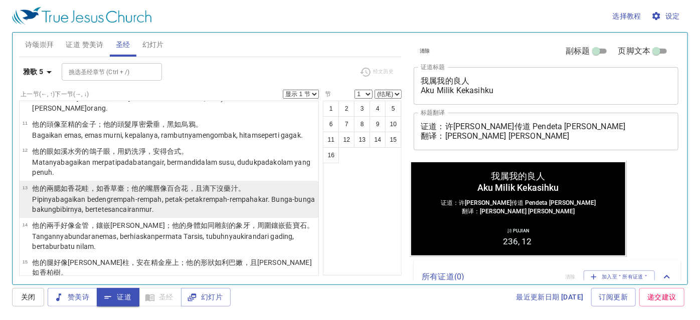
scroll to position [486, 0]
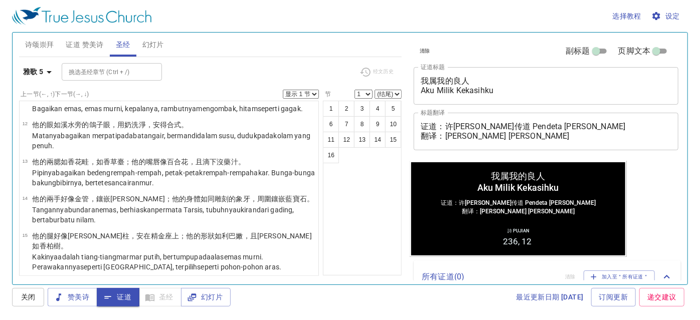
click at [129, 46] on span "圣经" at bounding box center [123, 45] width 15 height 13
click at [44, 70] on icon "button" at bounding box center [49, 72] width 12 height 12
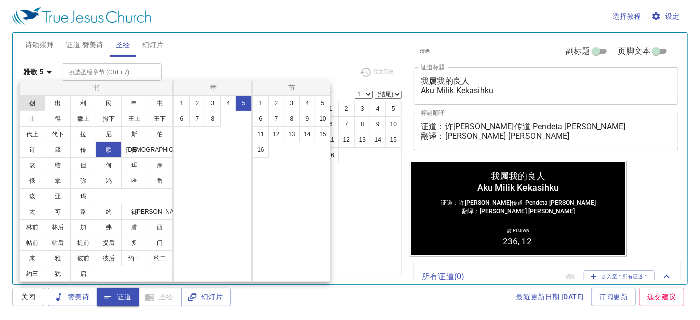
click at [35, 99] on button "创" at bounding box center [32, 103] width 26 height 16
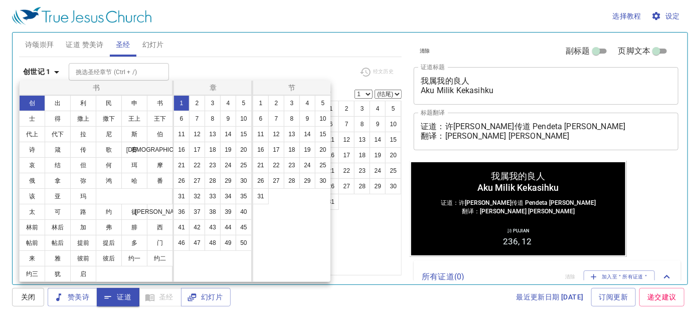
scroll to position [0, 0]
click at [207, 61] on div at bounding box center [350, 160] width 700 height 320
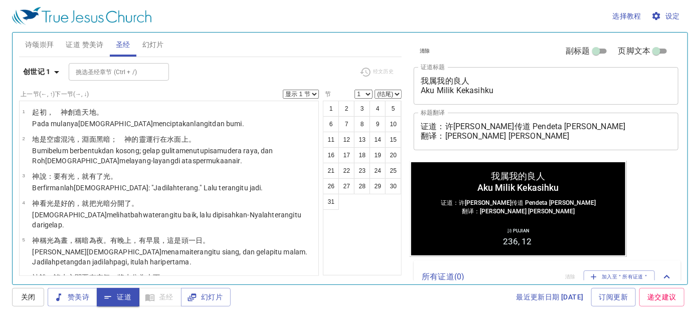
click at [43, 67] on b "创世记 1" at bounding box center [37, 72] width 28 height 13
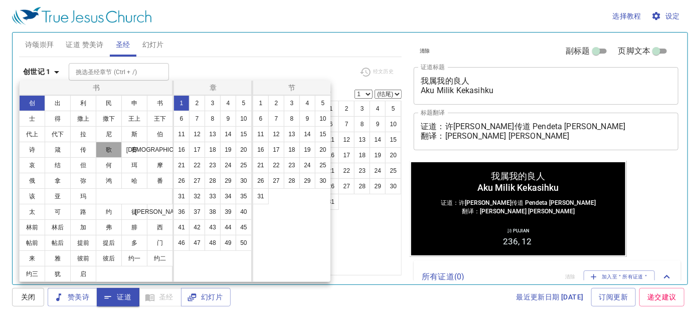
click at [102, 149] on button "歌" at bounding box center [109, 150] width 26 height 16
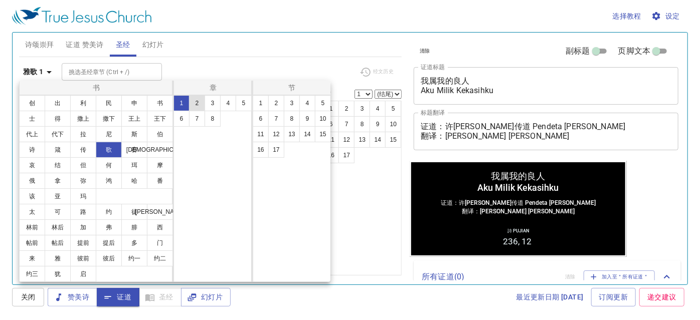
click at [196, 104] on button "2" at bounding box center [197, 103] width 16 height 16
click at [261, 148] on button "16" at bounding box center [261, 150] width 16 height 16
select select "16"
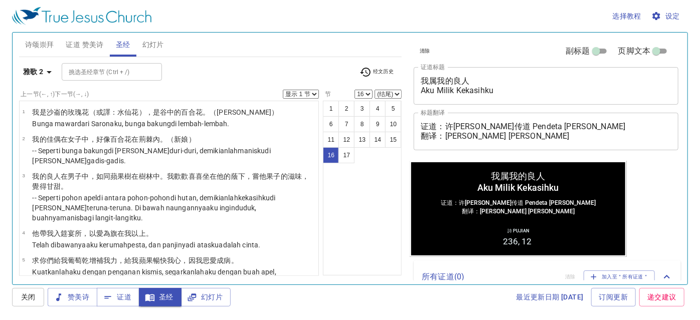
scroll to position [484, 0]
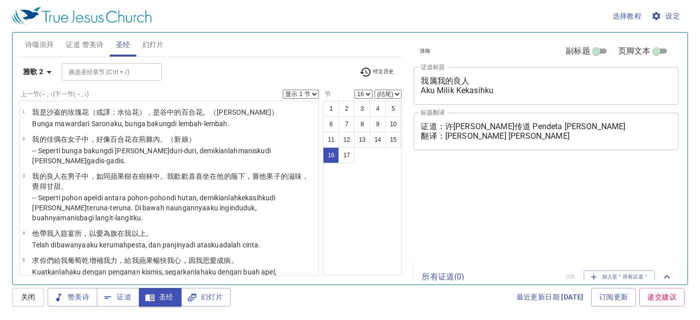
select select "16"
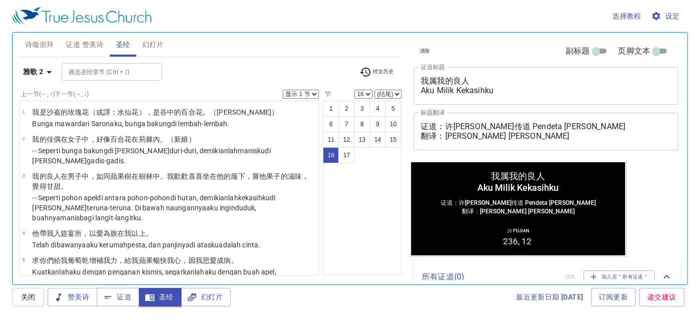
scroll to position [484, 0]
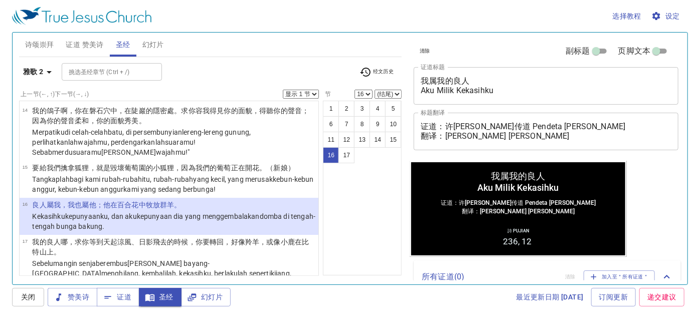
click at [452, 95] on div "我属我的良人 Aku Milik Kekasihku x 证道标题" at bounding box center [545, 86] width 265 height 38
click at [373, 190] on div "1 2 3 4 5 6 7 8 9 10 11 12 13 14 15 16 17" at bounding box center [362, 188] width 79 height 175
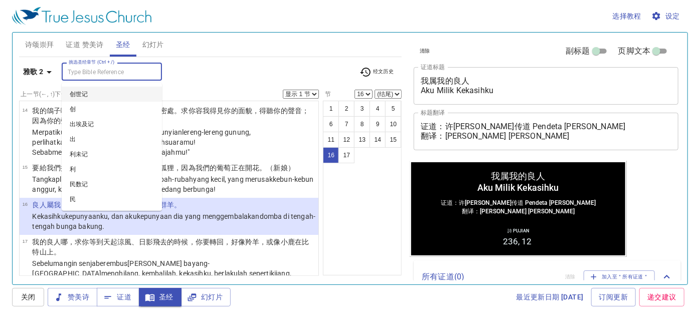
click at [128, 69] on input "挑选圣经章节 (Ctrl + /)" at bounding box center [104, 72] width 78 height 12
click at [217, 63] on div "挑选[DEMOGRAPHIC_DATA] ([DEMOGRAPHIC_DATA] + /) 挑选[DEMOGRAPHIC_DATA] ([DEMOGRAPHI…" at bounding box center [207, 72] width 290 height 18
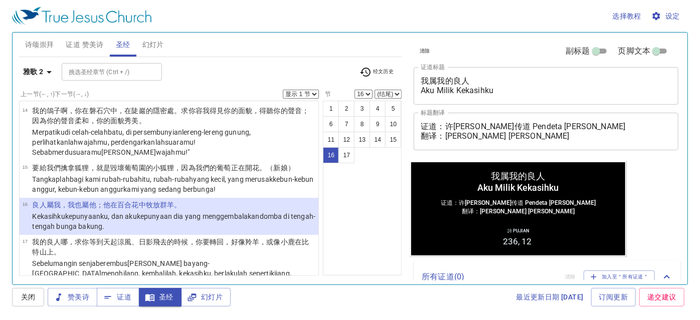
click at [144, 67] on div at bounding box center [150, 72] width 13 height 14
drag, startPoint x: 241, startPoint y: 73, endPoint x: 236, endPoint y: 71, distance: 5.9
click at [239, 70] on div "挑选[DEMOGRAPHIC_DATA] ([DEMOGRAPHIC_DATA] + /) 挑选[DEMOGRAPHIC_DATA] ([DEMOGRAPHI…" at bounding box center [207, 72] width 290 height 18
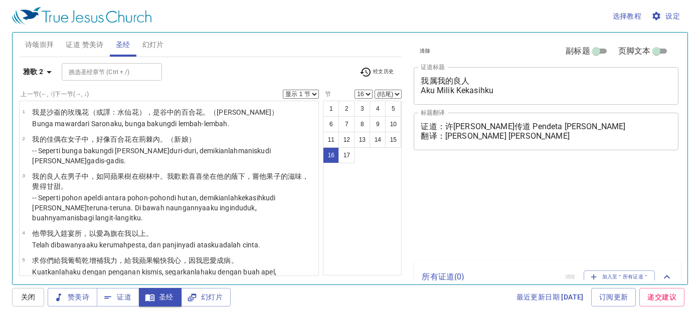
select select "16"
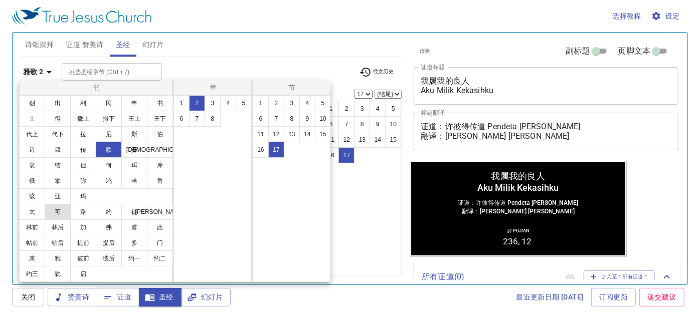
scroll to position [484, 0]
click at [28, 230] on button "林前" at bounding box center [32, 228] width 26 height 16
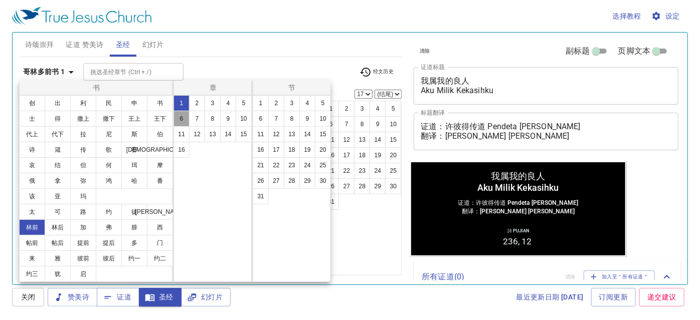
click at [184, 117] on button "6" at bounding box center [181, 119] width 16 height 16
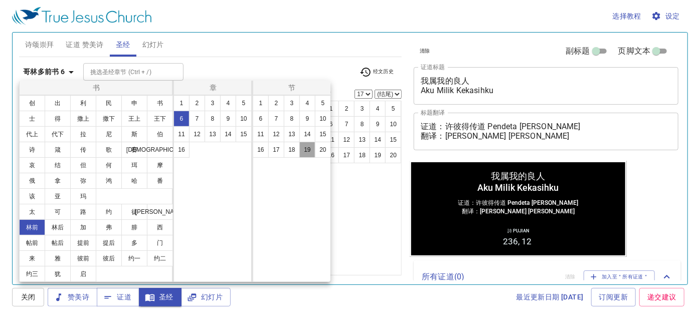
click at [310, 149] on button "19" at bounding box center [307, 150] width 16 height 16
select select "19"
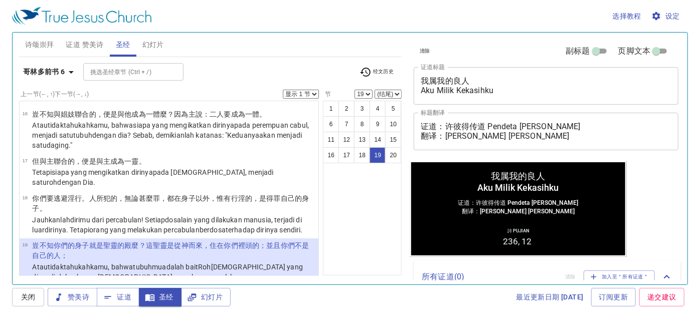
click at [385, 95] on select "(结尾) 20" at bounding box center [387, 94] width 27 height 9
select select "20"
click at [375, 90] on select "(结尾) 20" at bounding box center [387, 94] width 27 height 9
click at [250, 310] on wg59 "dan harganya telah lunas dibayar: Karena itu muliakanlah Allah dengan tubuhmu !" at bounding box center [141, 319] width 218 height 18
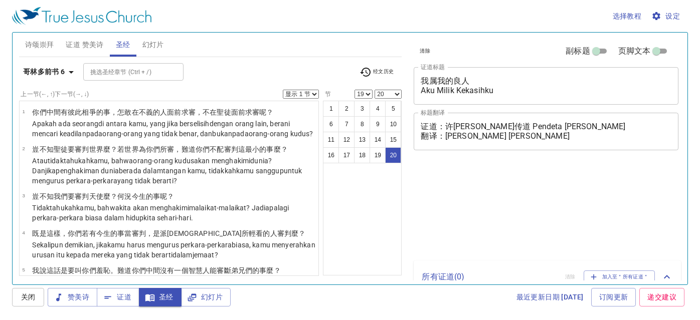
select select "19"
select select "20"
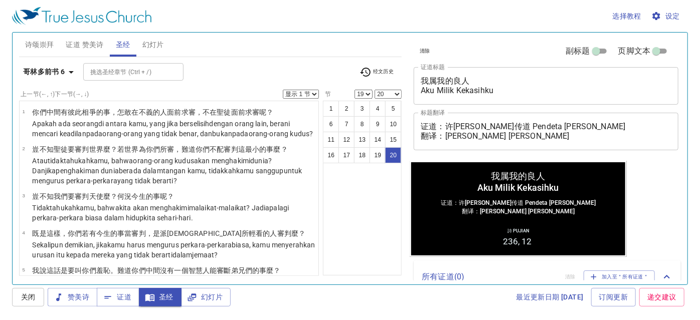
scroll to position [685, 0]
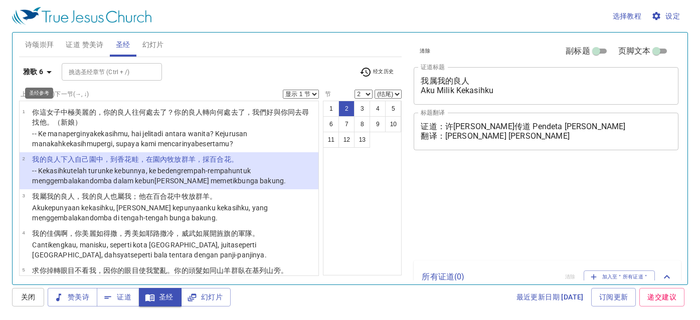
select select "2"
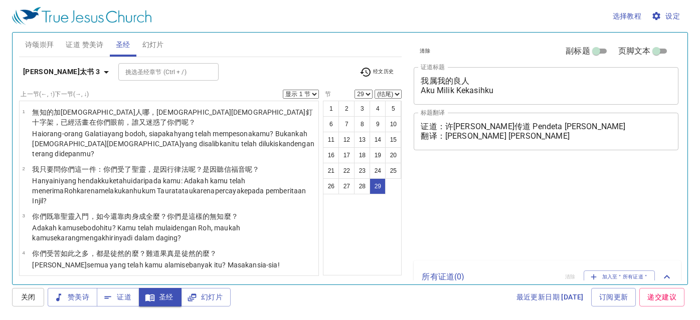
select select "29"
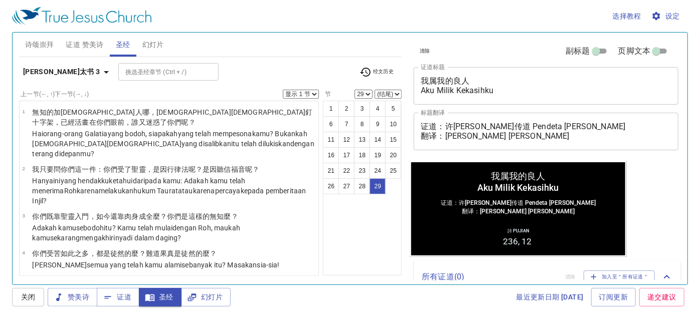
scroll to position [1089, 0]
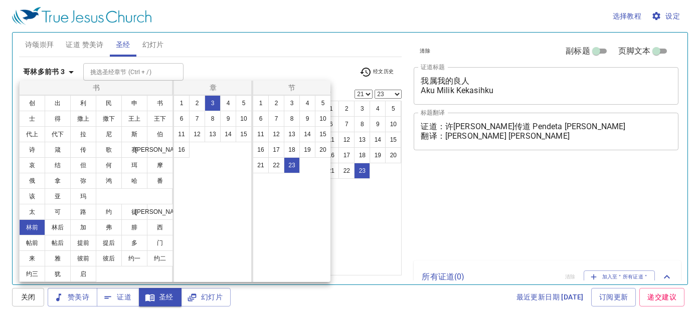
select select "21"
select select "23"
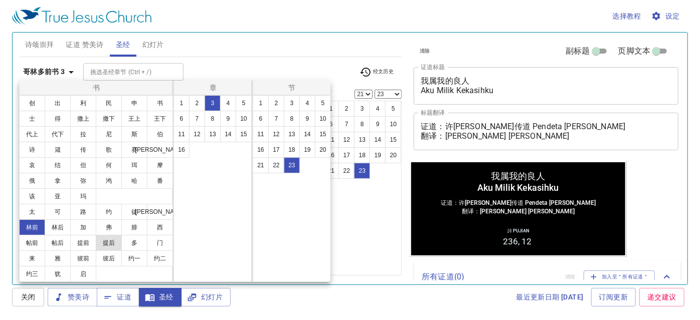
scroll to position [776, 0]
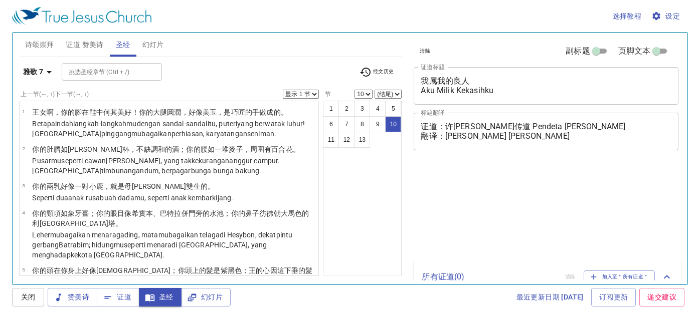
select select "10"
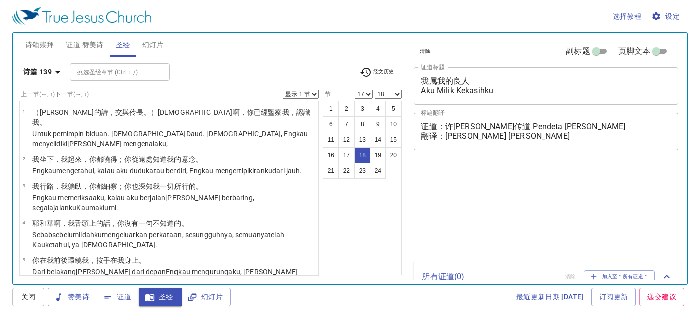
select select "17"
select select "18"
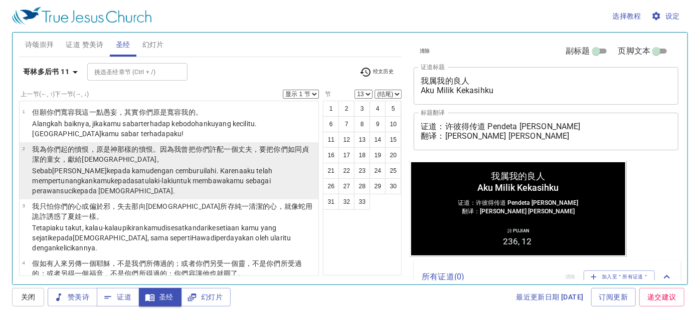
click at [215, 151] on wg5209 "許配 一個 丈夫 ，要把你們如同貞潔的 童女 ，獻給 基督 。" at bounding box center [170, 154] width 277 height 18
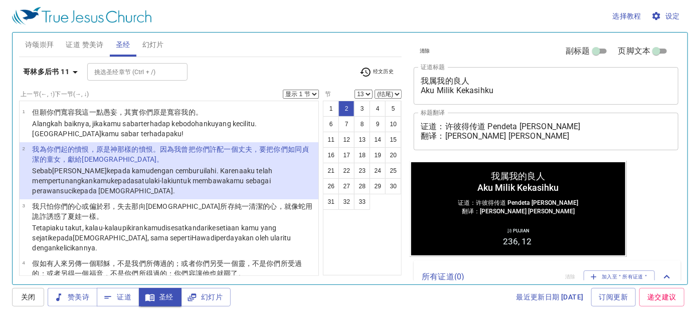
select select "2"
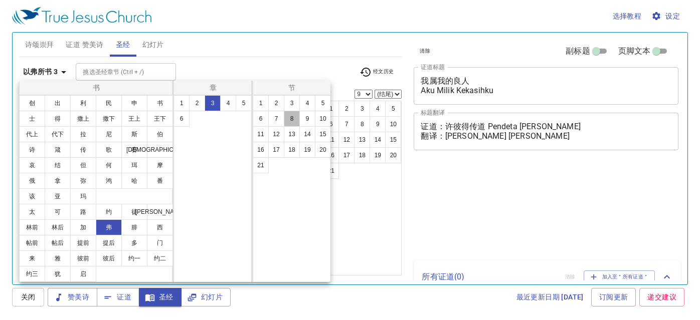
click at [288, 115] on button "8" at bounding box center [292, 119] width 16 height 16
select select "8"
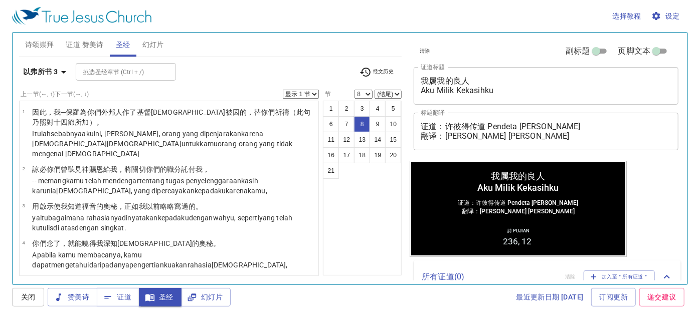
scroll to position [235, 0]
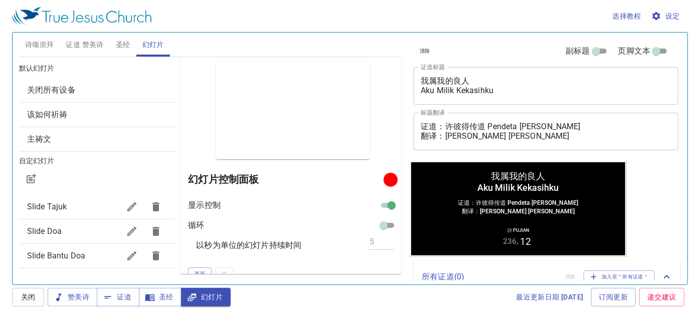
scroll to position [149, 0]
